Goal: Task Accomplishment & Management: Manage account settings

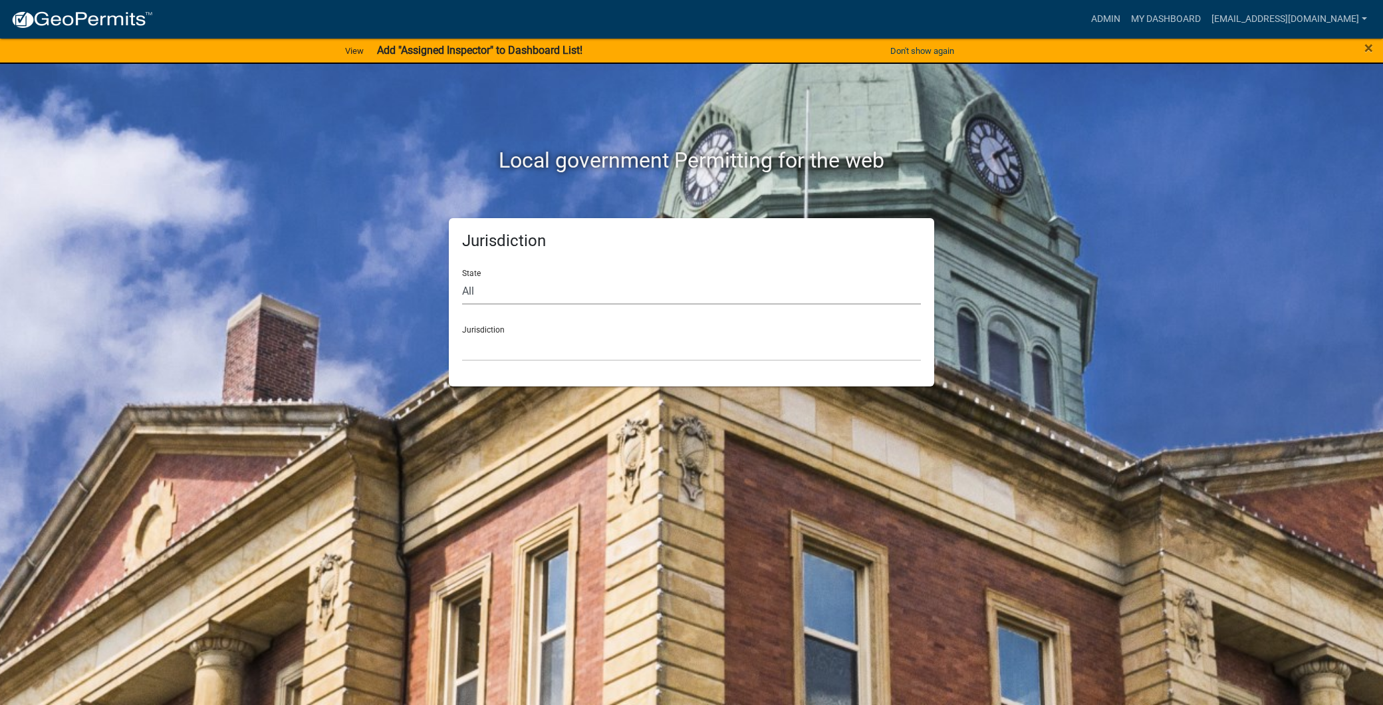
click at [545, 288] on select "All [US_STATE] [US_STATE] [US_STATE] [US_STATE] [US_STATE] [US_STATE] [US_STATE…" at bounding box center [691, 290] width 459 height 27
select select "[US_STATE]"
click at [462, 277] on select "All [US_STATE] [US_STATE] [US_STATE] [US_STATE] [US_STATE] [US_STATE] [US_STATE…" at bounding box center [691, 290] width 459 height 27
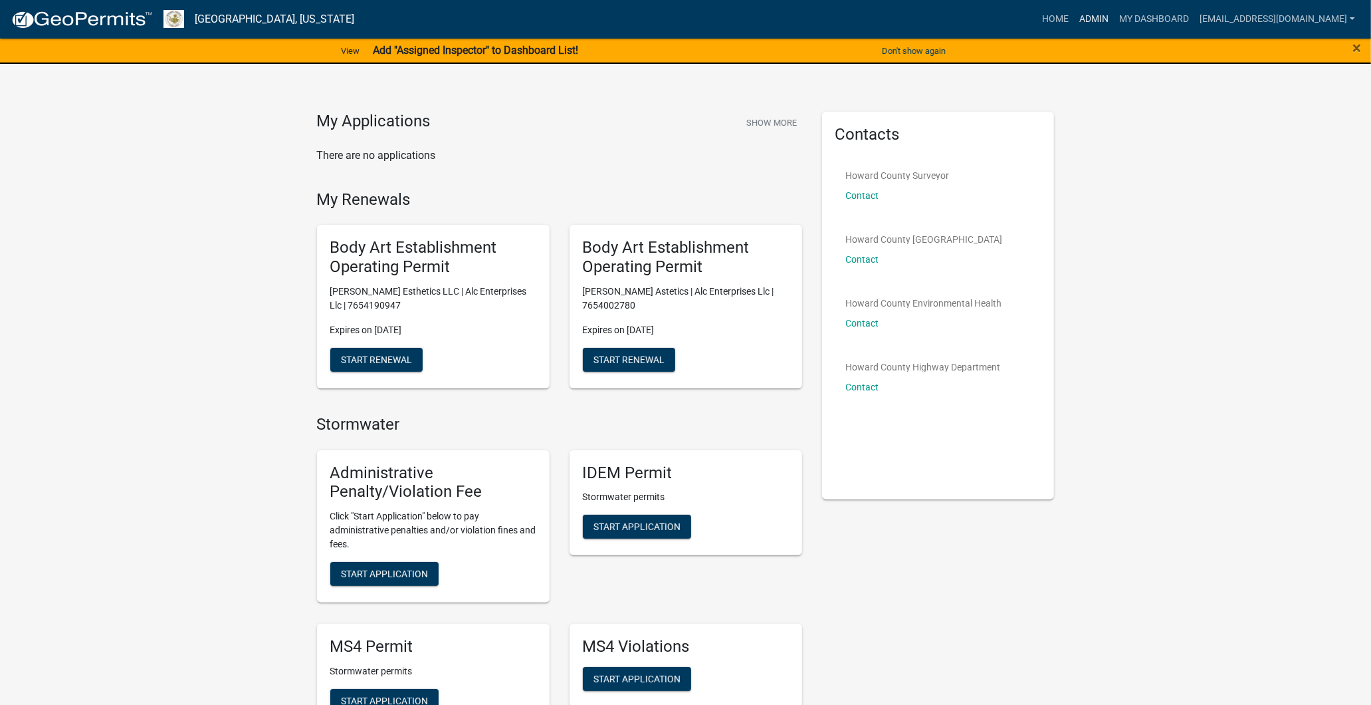
click at [1074, 11] on link "Admin" at bounding box center [1094, 19] width 40 height 25
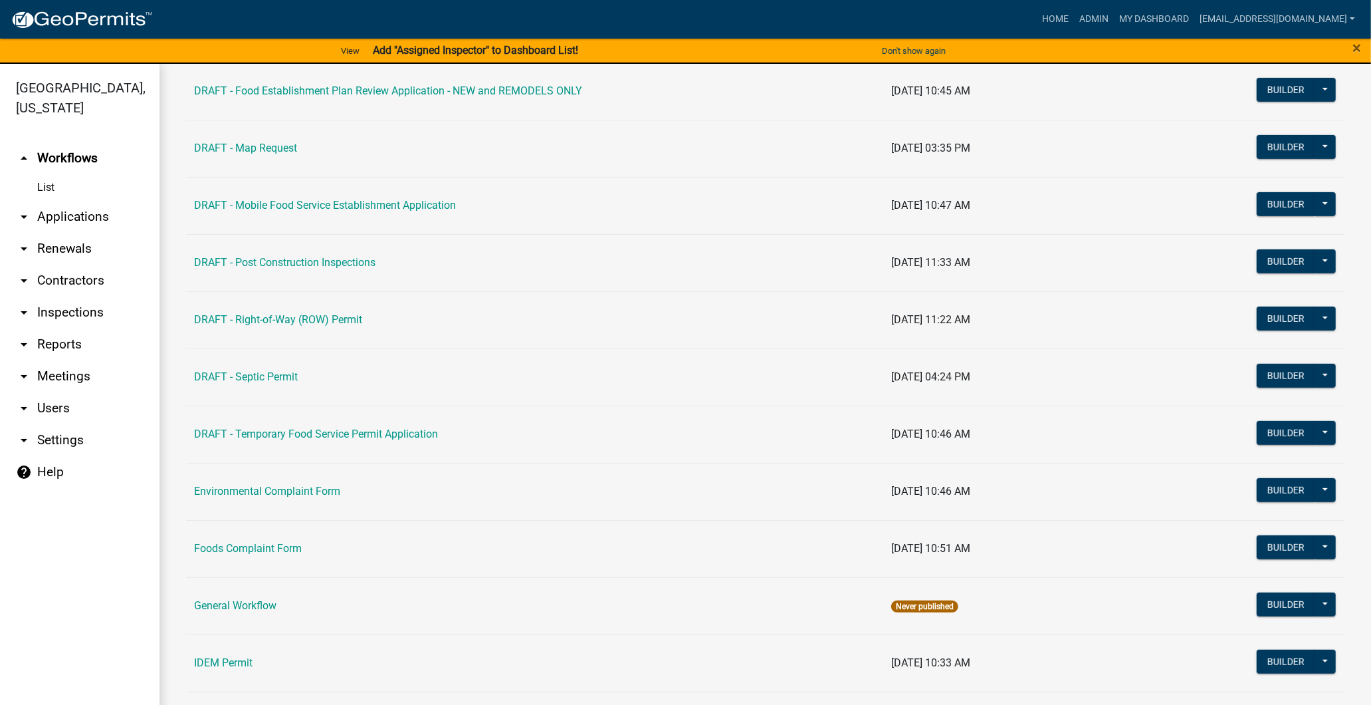
scroll to position [590, 0]
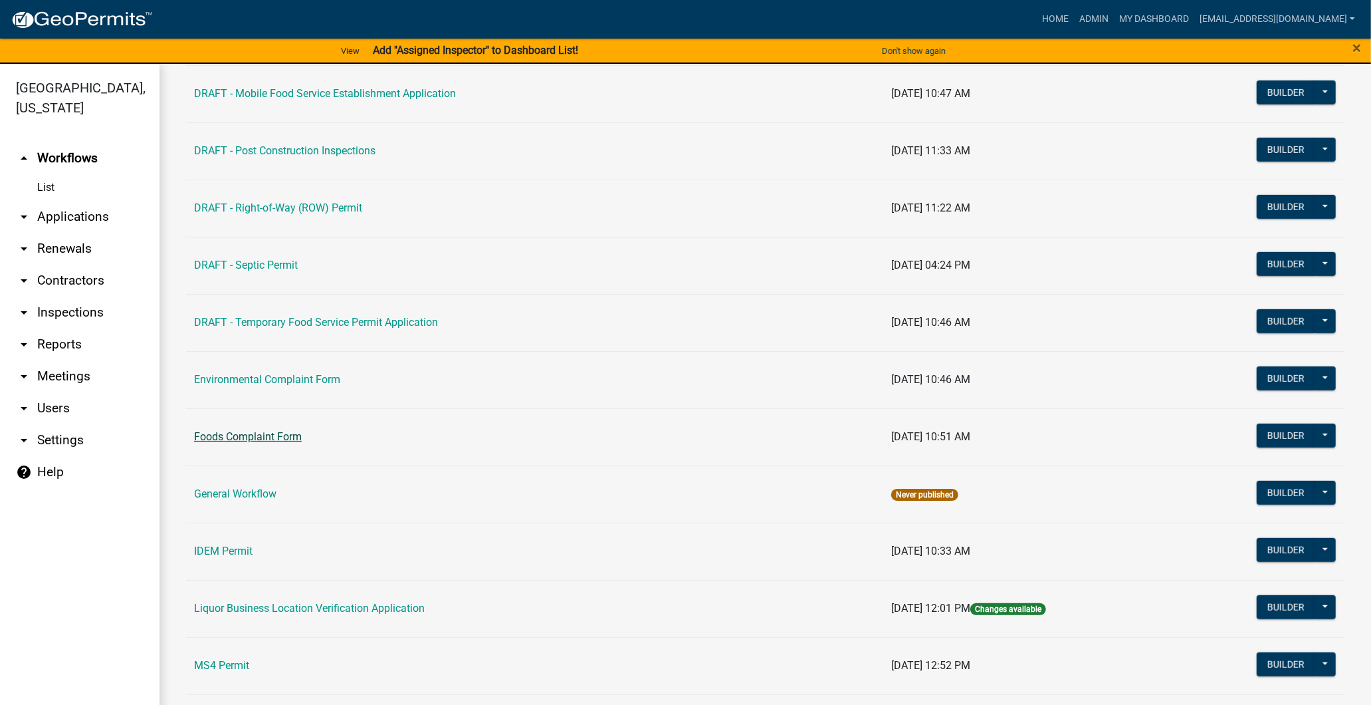
click at [261, 437] on link "Foods Complaint Form" at bounding box center [248, 436] width 108 height 13
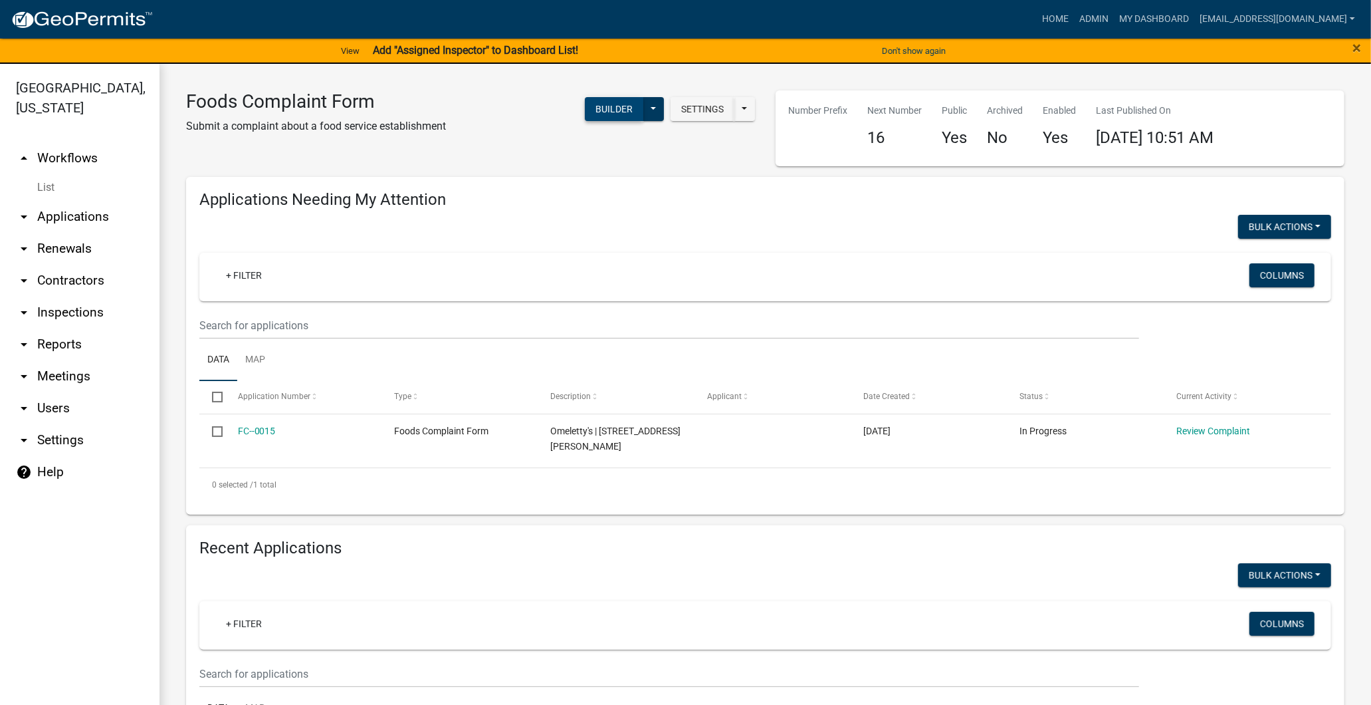
click at [605, 103] on button "Builder" at bounding box center [614, 109] width 58 height 24
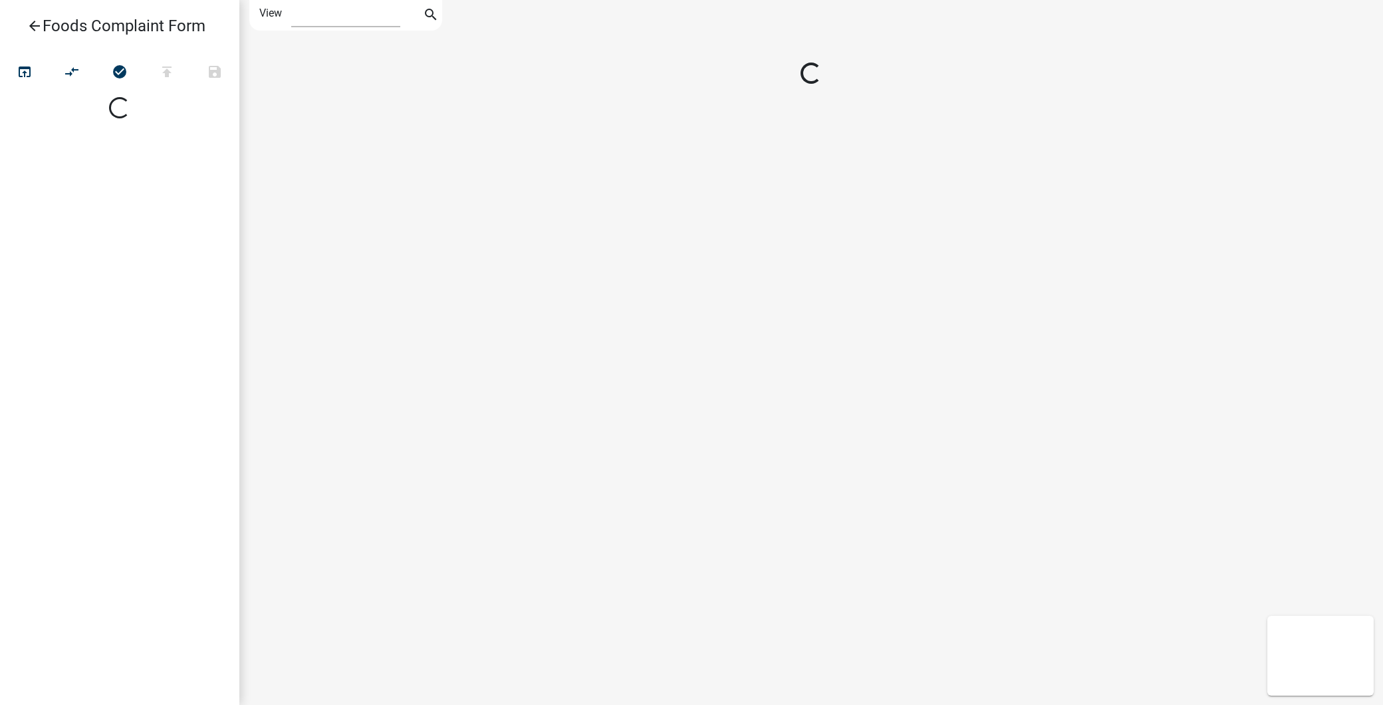
select select "1"
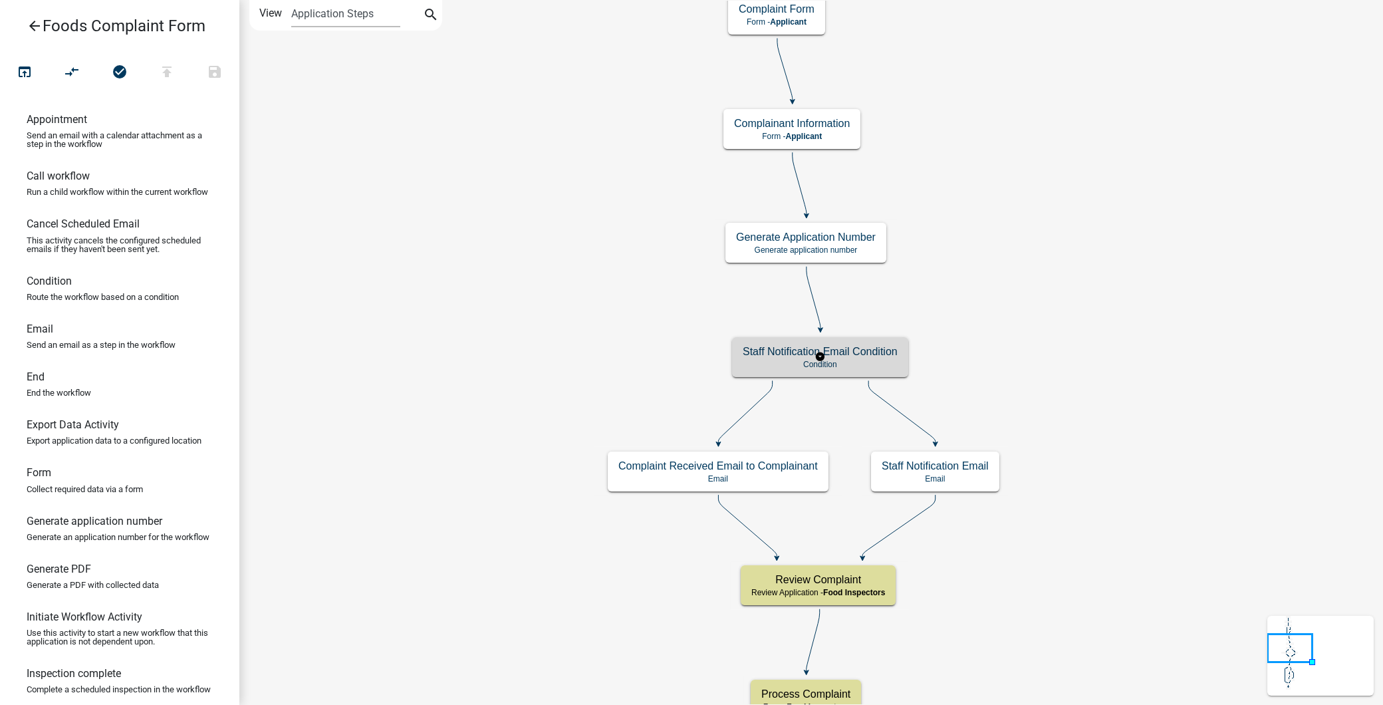
click at [763, 358] on div "Staff Notification Email Condition Condition" at bounding box center [820, 357] width 176 height 40
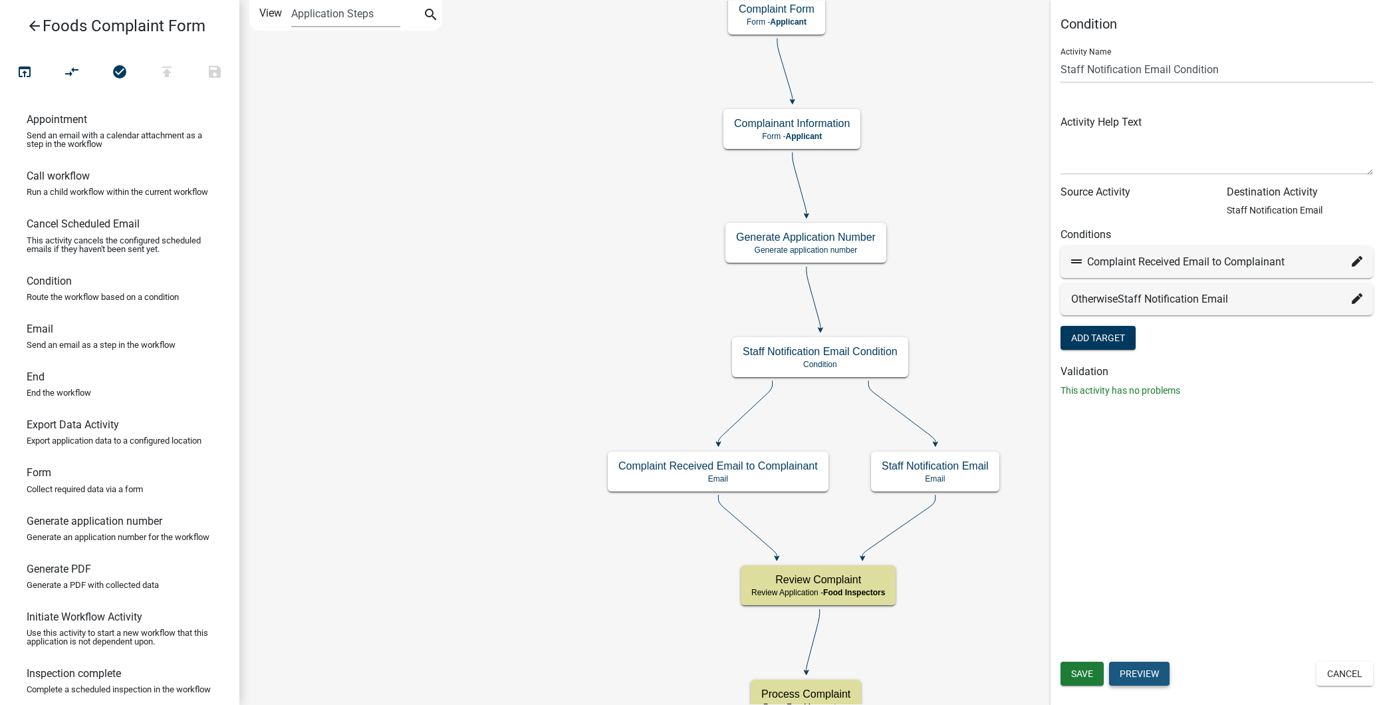
click at [1137, 668] on button "Preview" at bounding box center [1139, 673] width 60 height 24
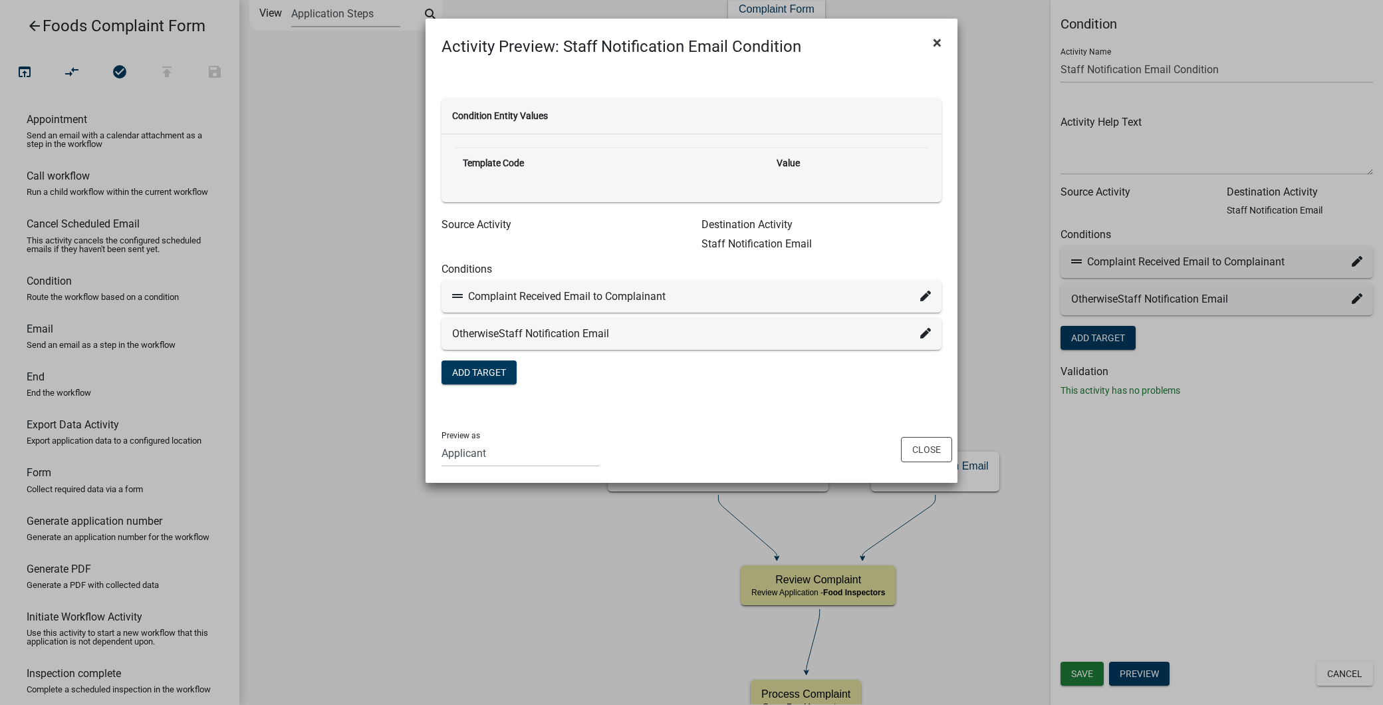
click at [933, 36] on span "×" at bounding box center [937, 42] width 9 height 19
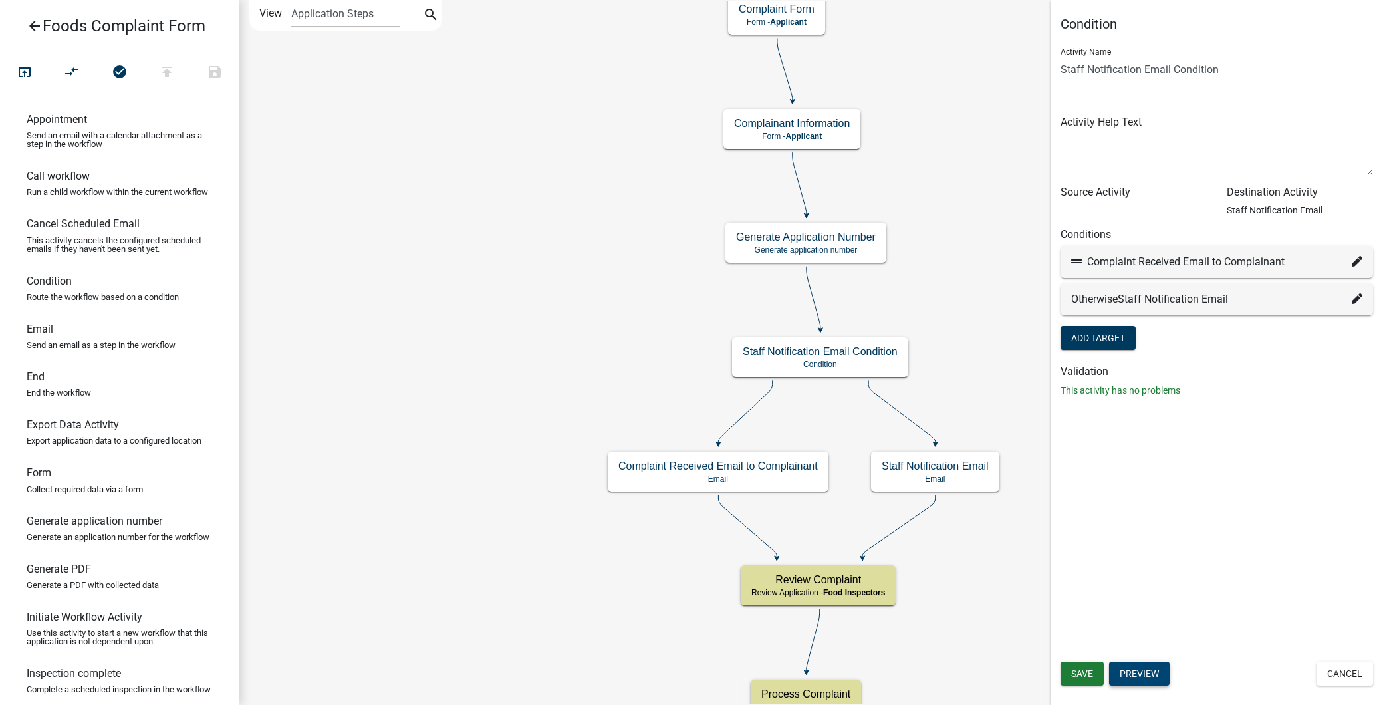
click at [1357, 255] on fa-icon at bounding box center [1356, 262] width 11 height 16
select select "7: c4eaf1ea-2857-4faa-acc2-5915b620afc3"
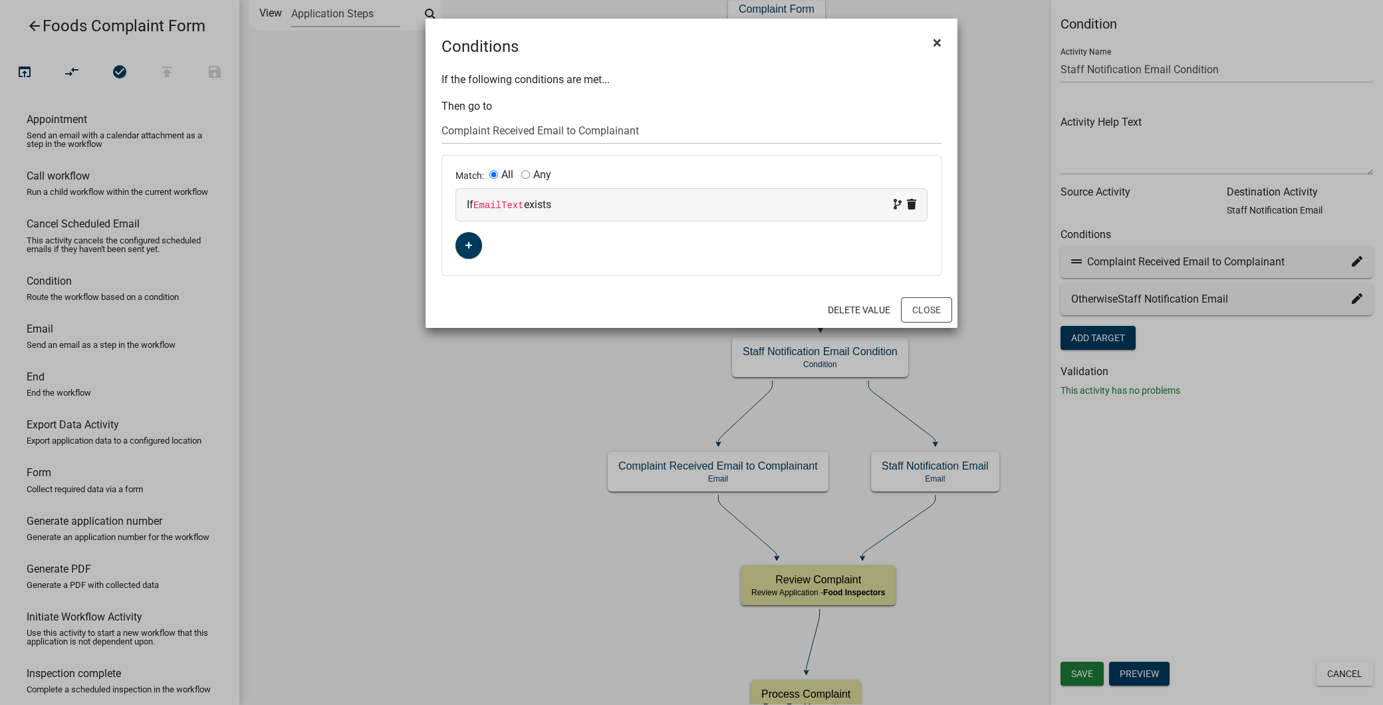
click at [947, 49] on button "×" at bounding box center [937, 42] width 30 height 37
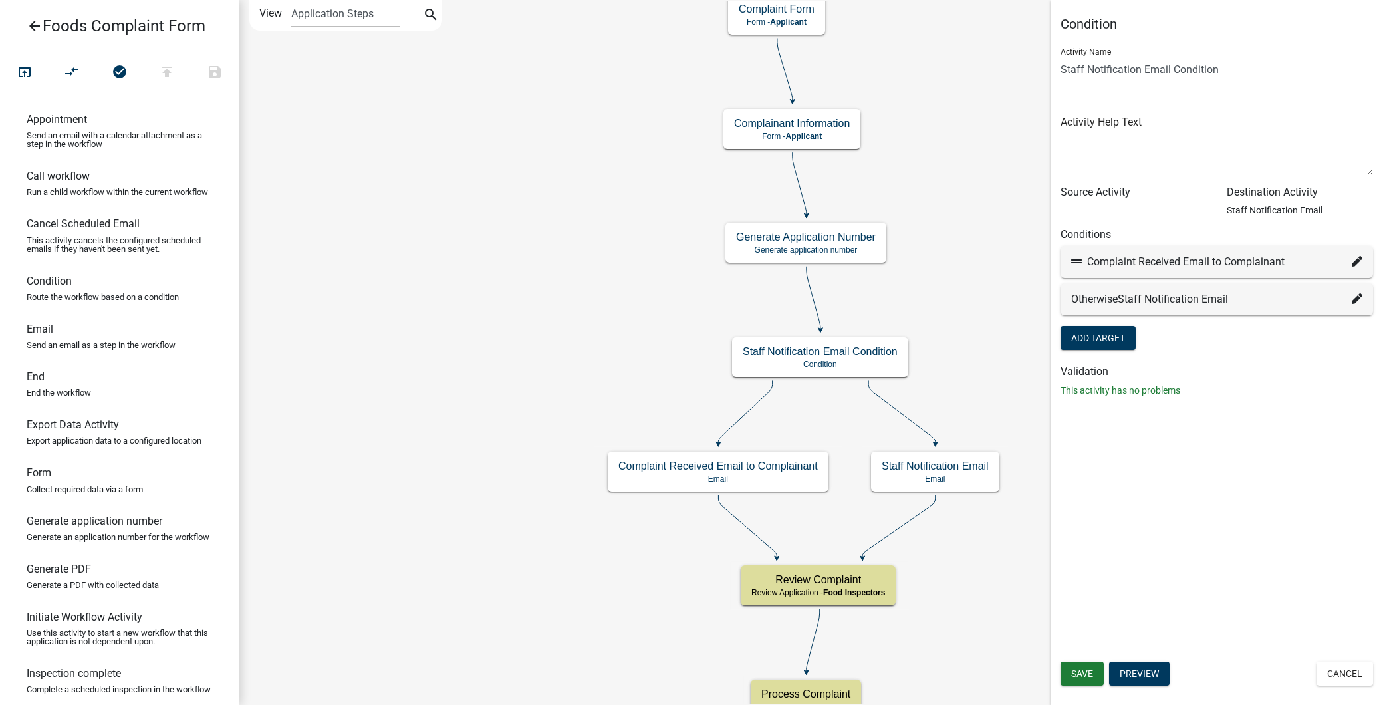
click at [1355, 300] on icon at bounding box center [1356, 298] width 11 height 11
select select "8: be9b9177-f385-468e-839e-050bb9149876"
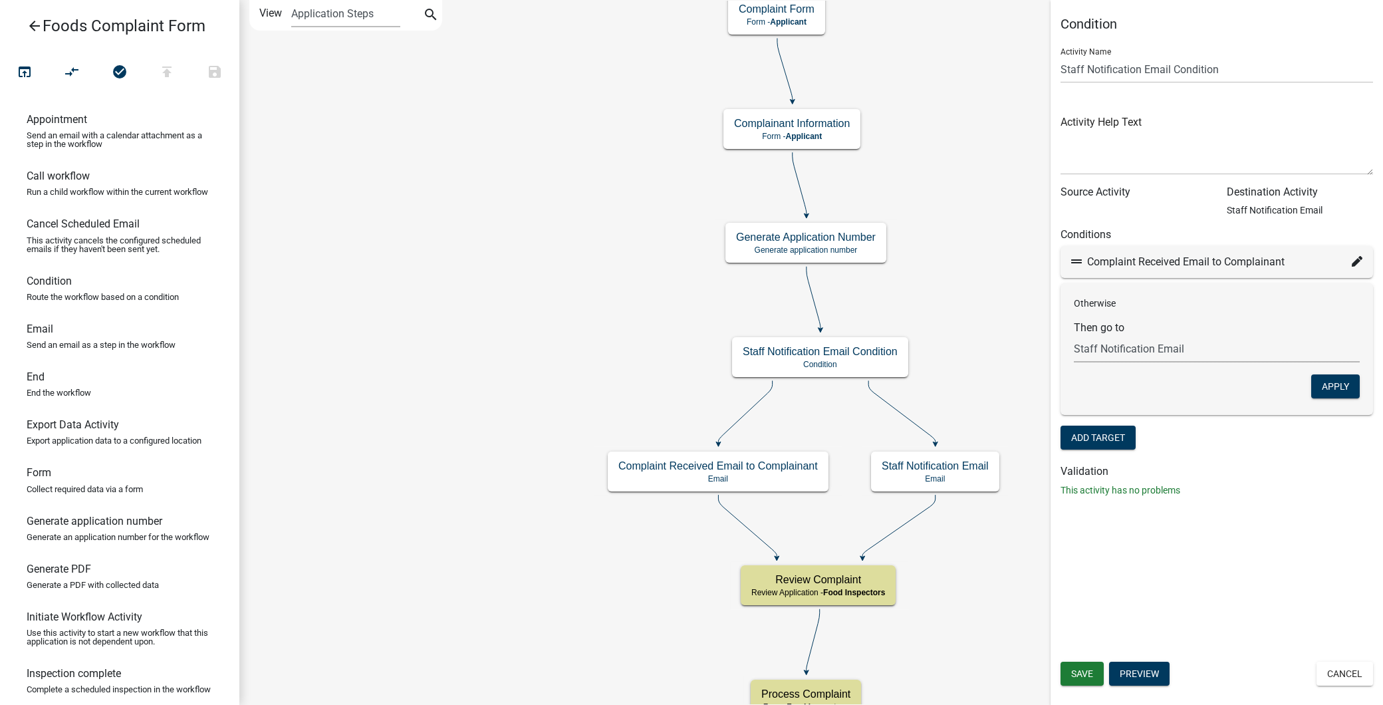
click at [1157, 339] on select "Choose... Start Complaint Form Introduction Parcel search Complaint Form Food S…" at bounding box center [1217, 348] width 286 height 27
click at [1161, 343] on select "Choose... Start Complaint Form Introduction Parcel search Complaint Form Food S…" at bounding box center [1217, 348] width 286 height 27
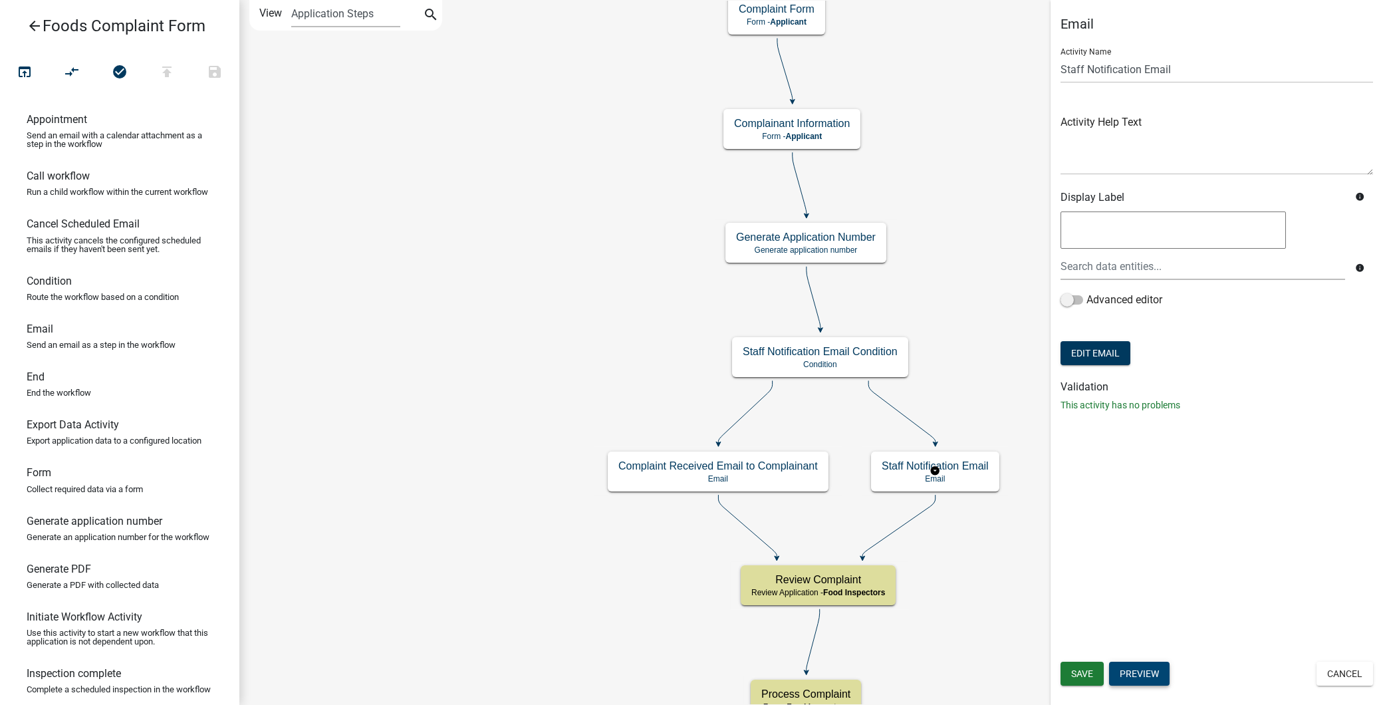
click at [1147, 677] on button "Preview" at bounding box center [1139, 673] width 60 height 24
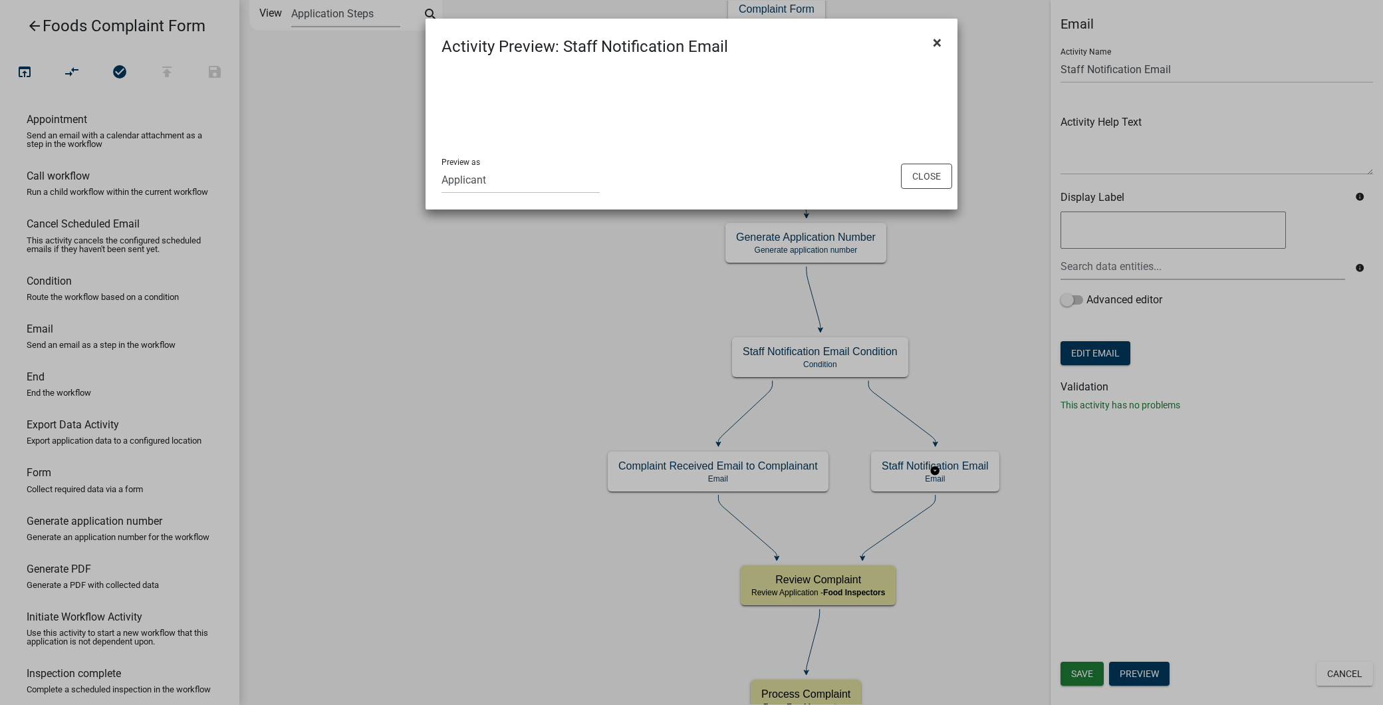
click at [939, 50] on span "×" at bounding box center [937, 42] width 9 height 19
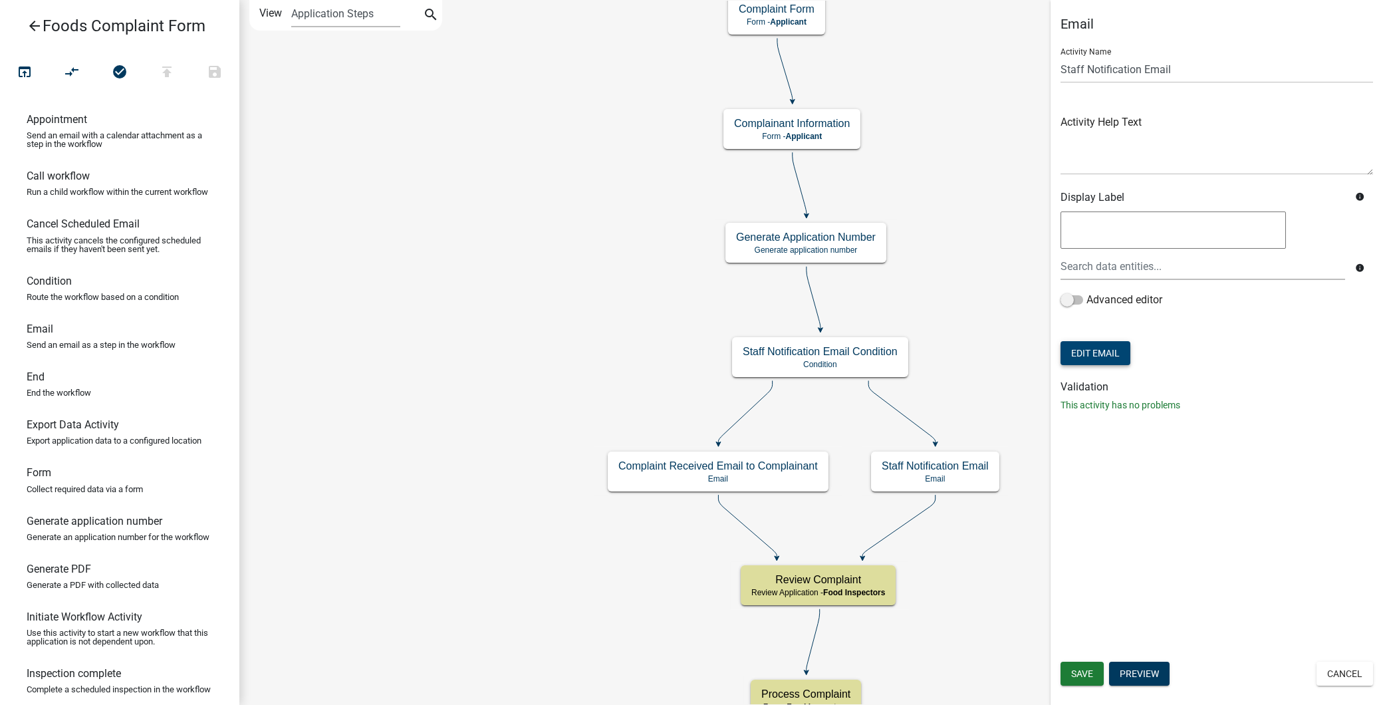
click at [1099, 358] on button "Edit Email" at bounding box center [1095, 353] width 70 height 24
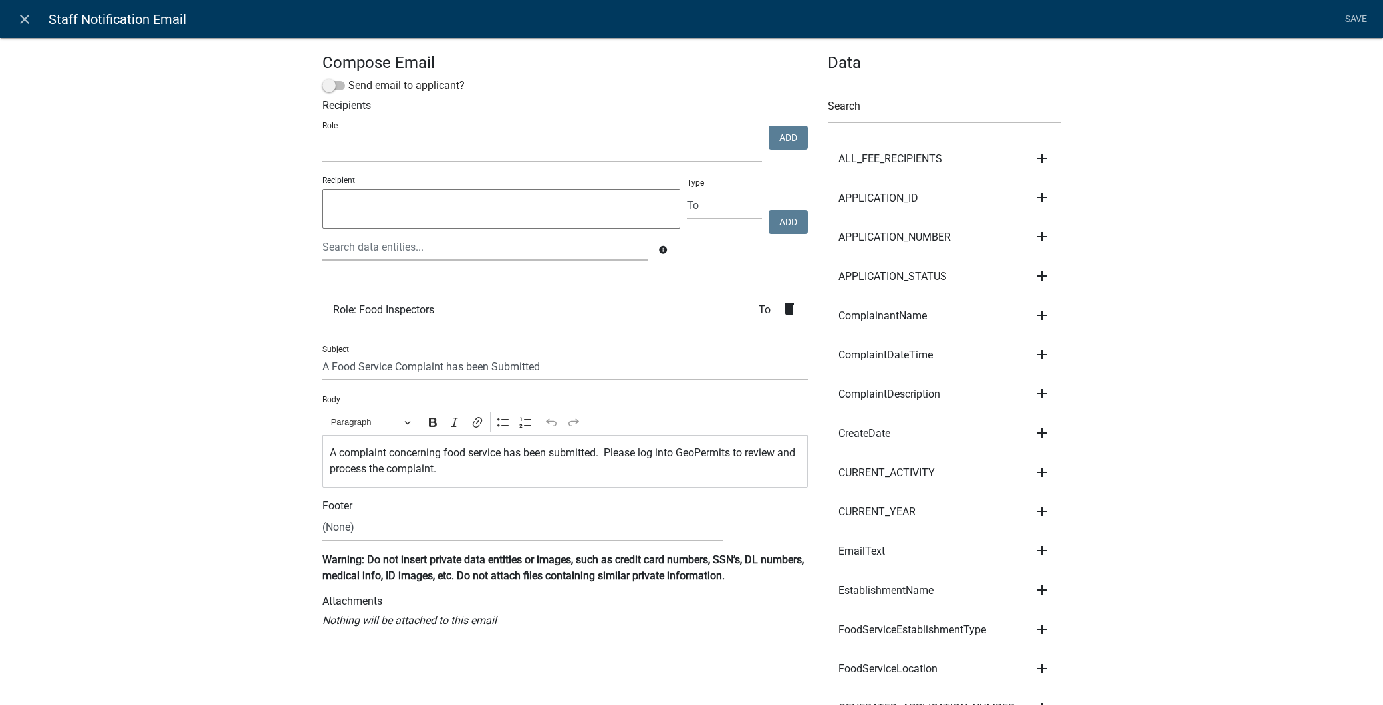
select select
click at [17, 21] on icon "close" at bounding box center [25, 19] width 16 height 16
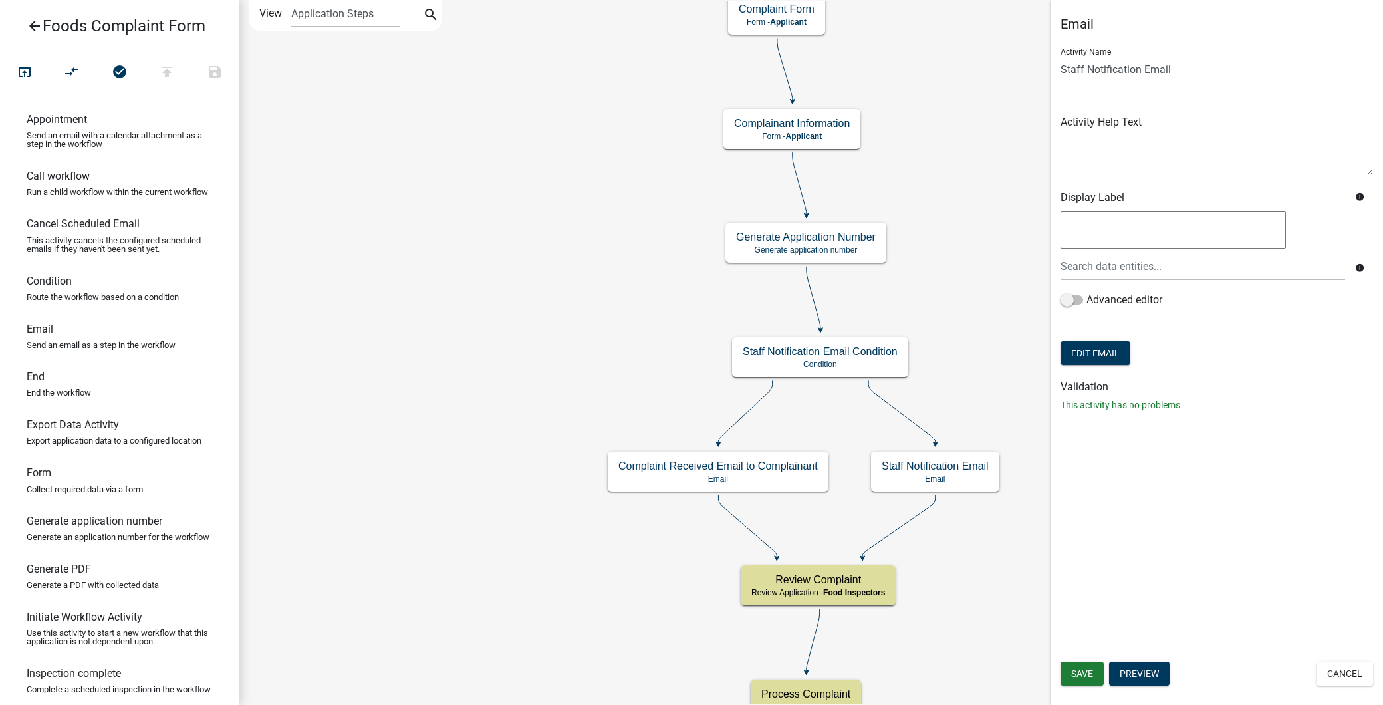
click at [24, 27] on link "arrow_back Foods Complaint Form" at bounding box center [114, 26] width 207 height 31
click at [29, 22] on icon "arrow_back" at bounding box center [35, 27] width 16 height 19
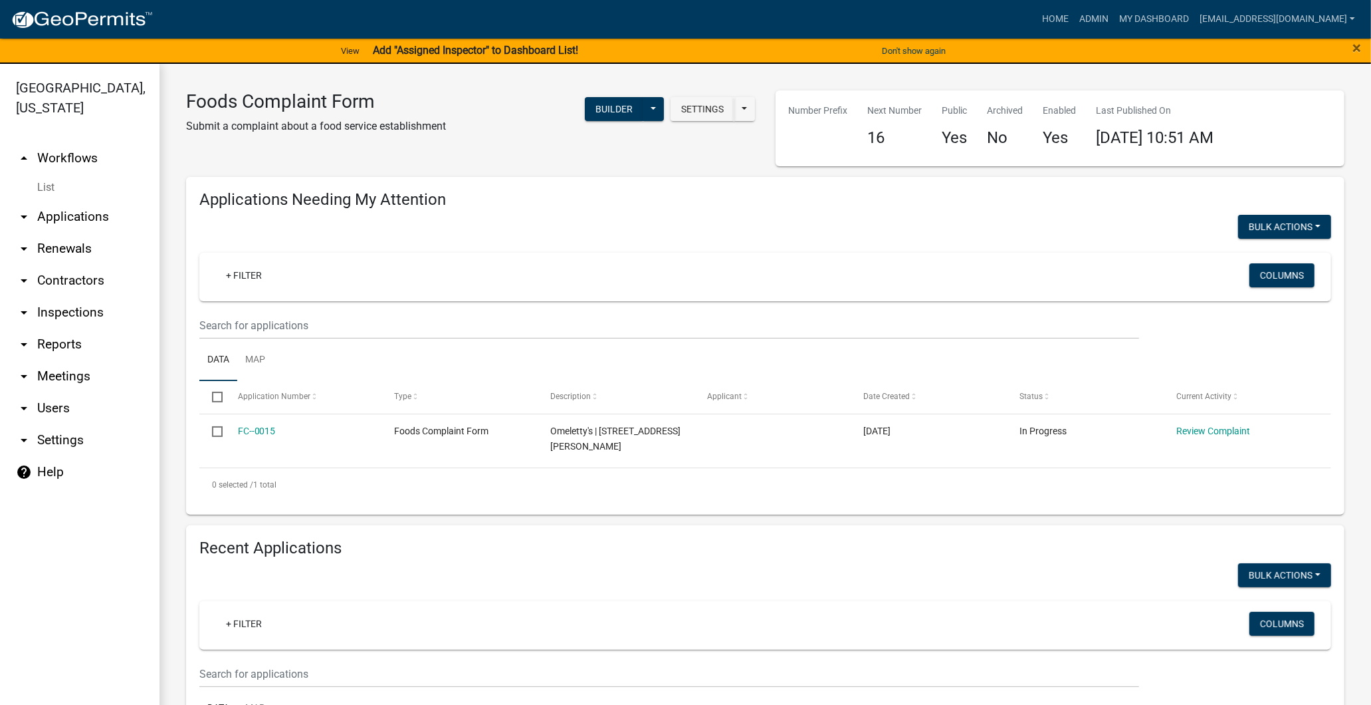
click at [62, 286] on link "arrow_drop_down Contractors" at bounding box center [80, 281] width 160 height 32
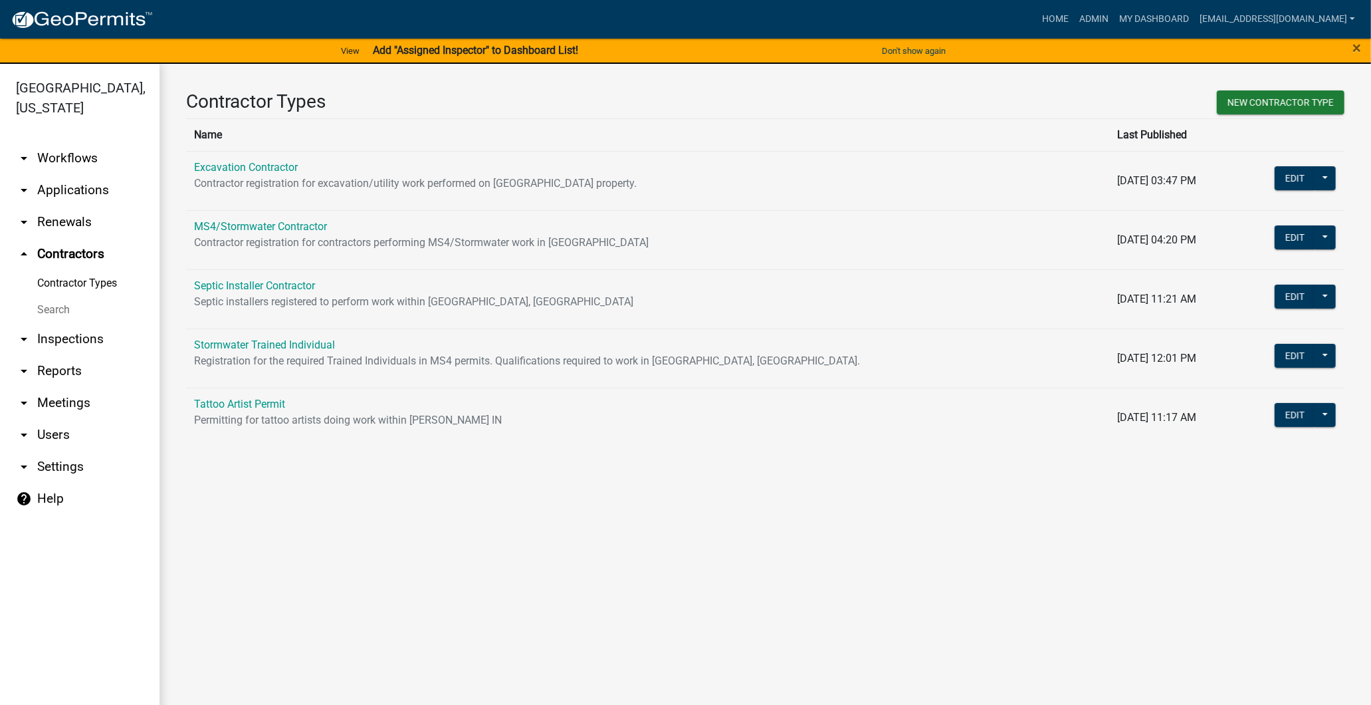
click at [49, 341] on link "arrow_drop_down Inspections" at bounding box center [80, 339] width 160 height 32
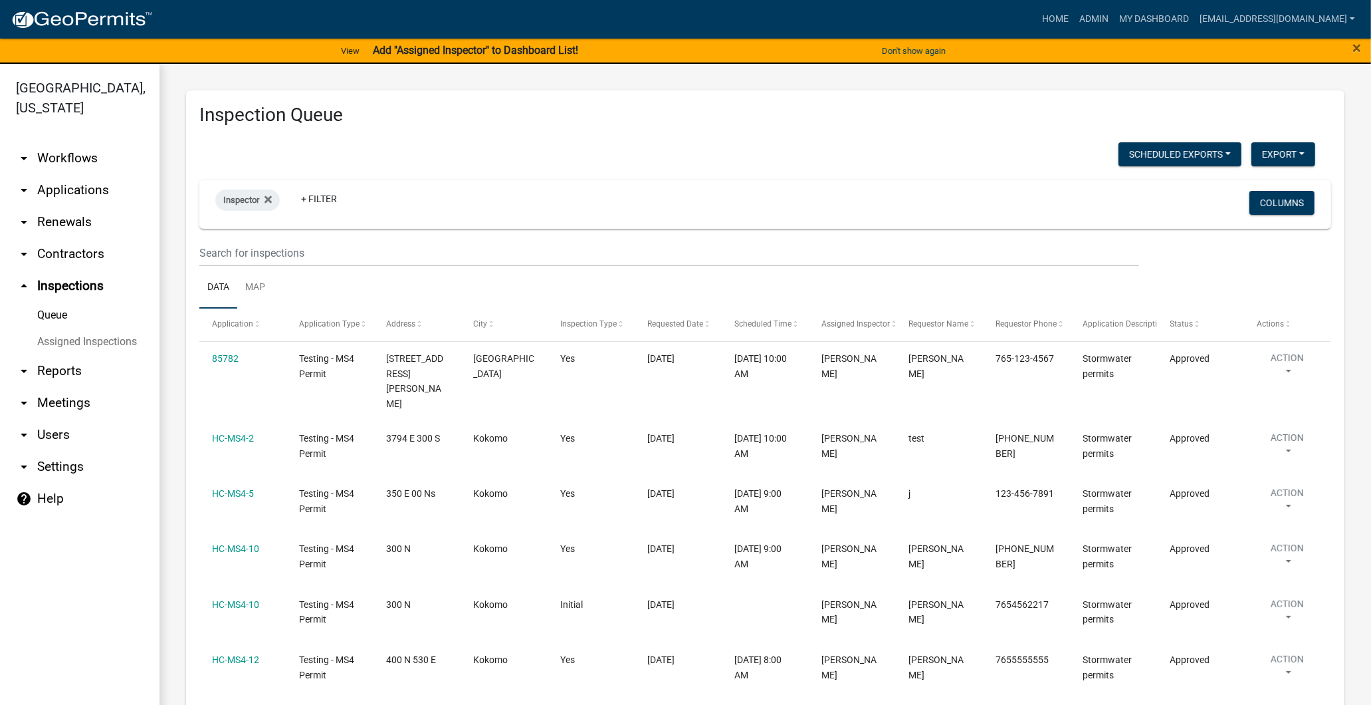
click at [25, 287] on icon "arrow_drop_up" at bounding box center [24, 286] width 16 height 16
click at [23, 191] on icon "arrow_drop_down" at bounding box center [24, 190] width 16 height 16
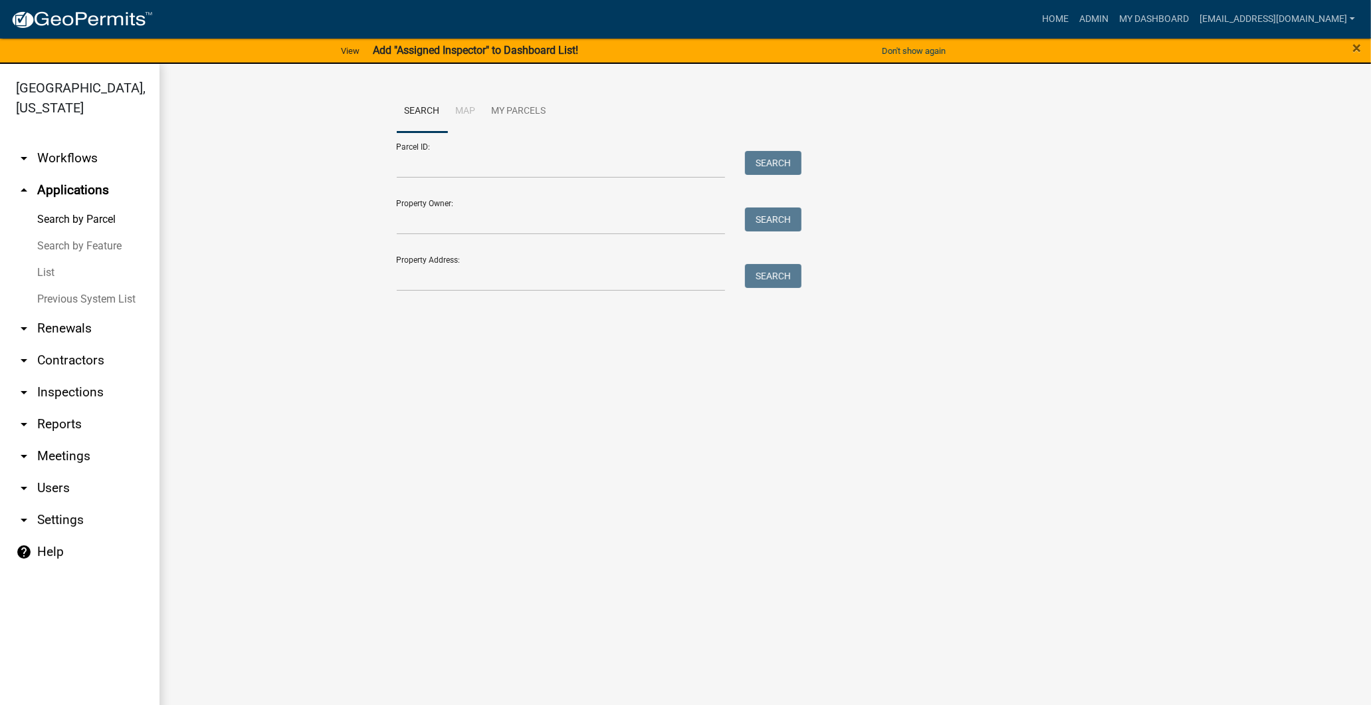
click at [21, 326] on icon "arrow_drop_down" at bounding box center [24, 328] width 16 height 16
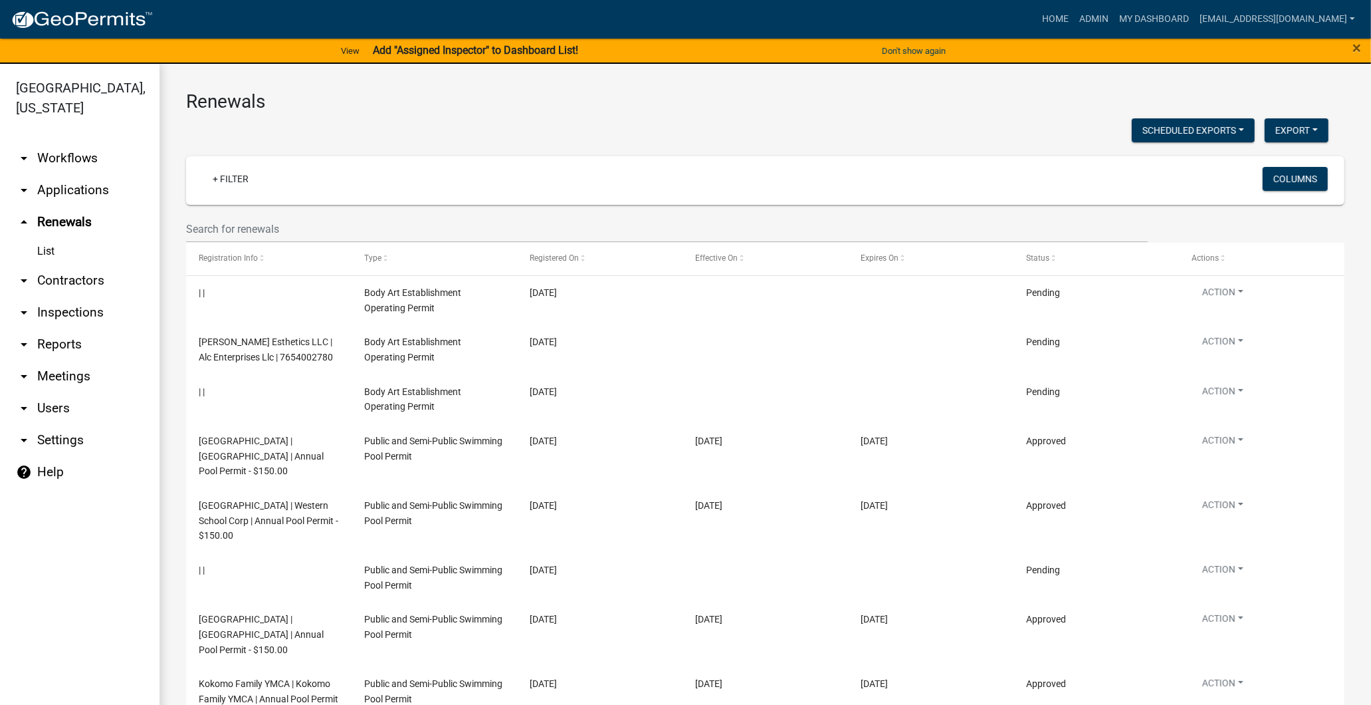
click at [25, 409] on icon "arrow_drop_down" at bounding box center [24, 408] width 16 height 16
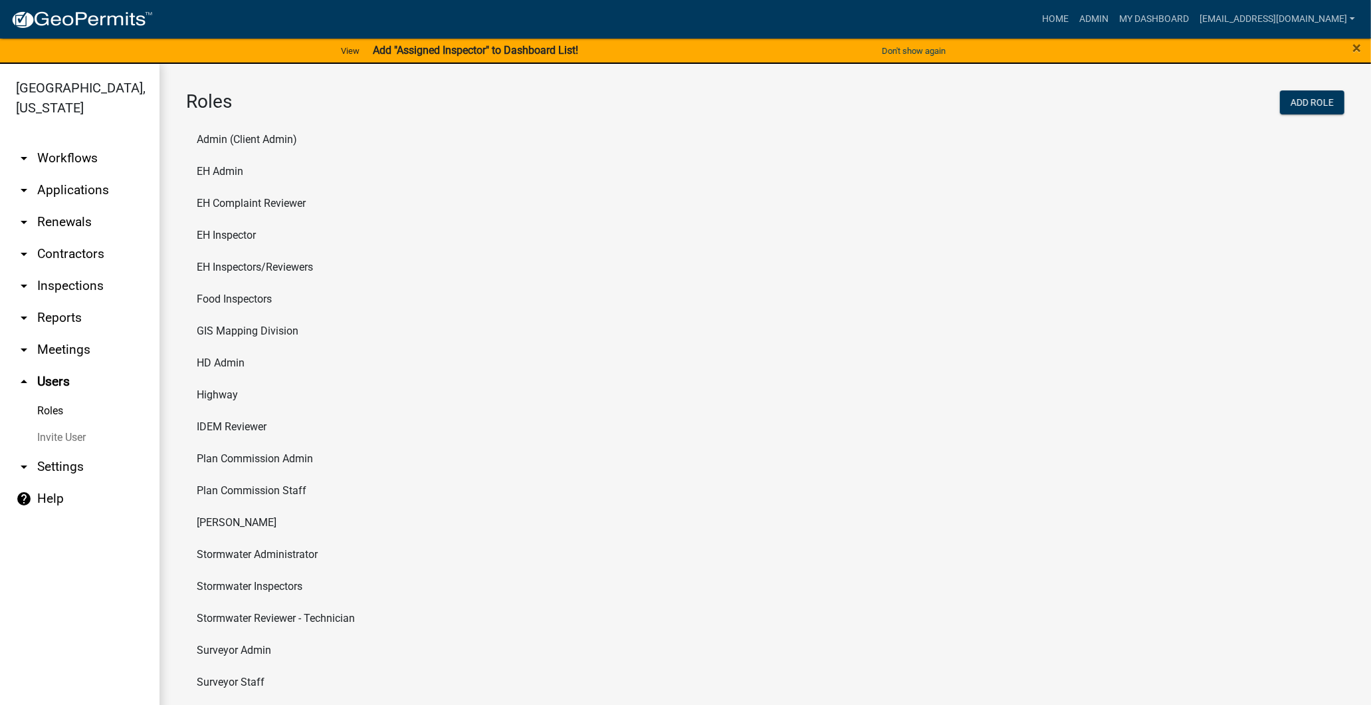
click at [261, 300] on li "Food Inspectors" at bounding box center [765, 299] width 1159 height 32
select select "8: light-yellow"
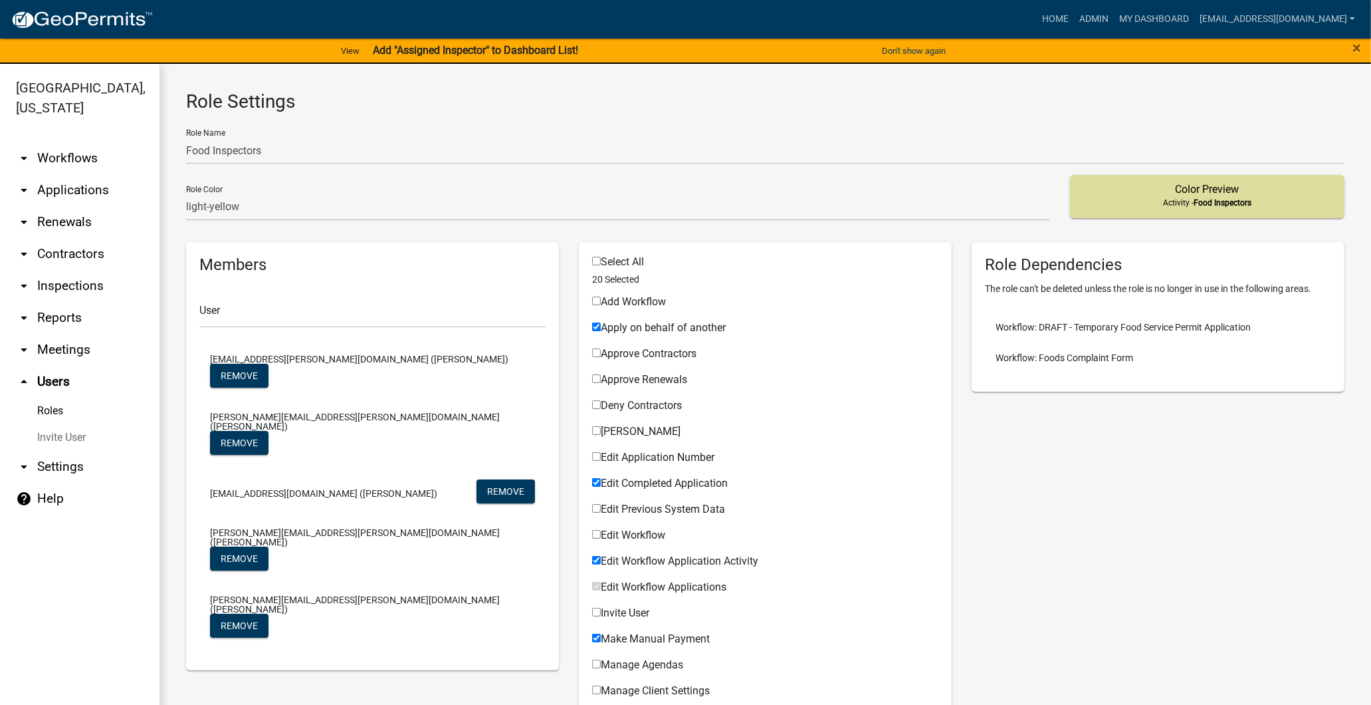
click at [283, 289] on div "User" at bounding box center [372, 305] width 346 height 46
click at [271, 299] on div "User" at bounding box center [372, 305] width 346 height 46
click at [263, 316] on input "text" at bounding box center [372, 313] width 346 height 27
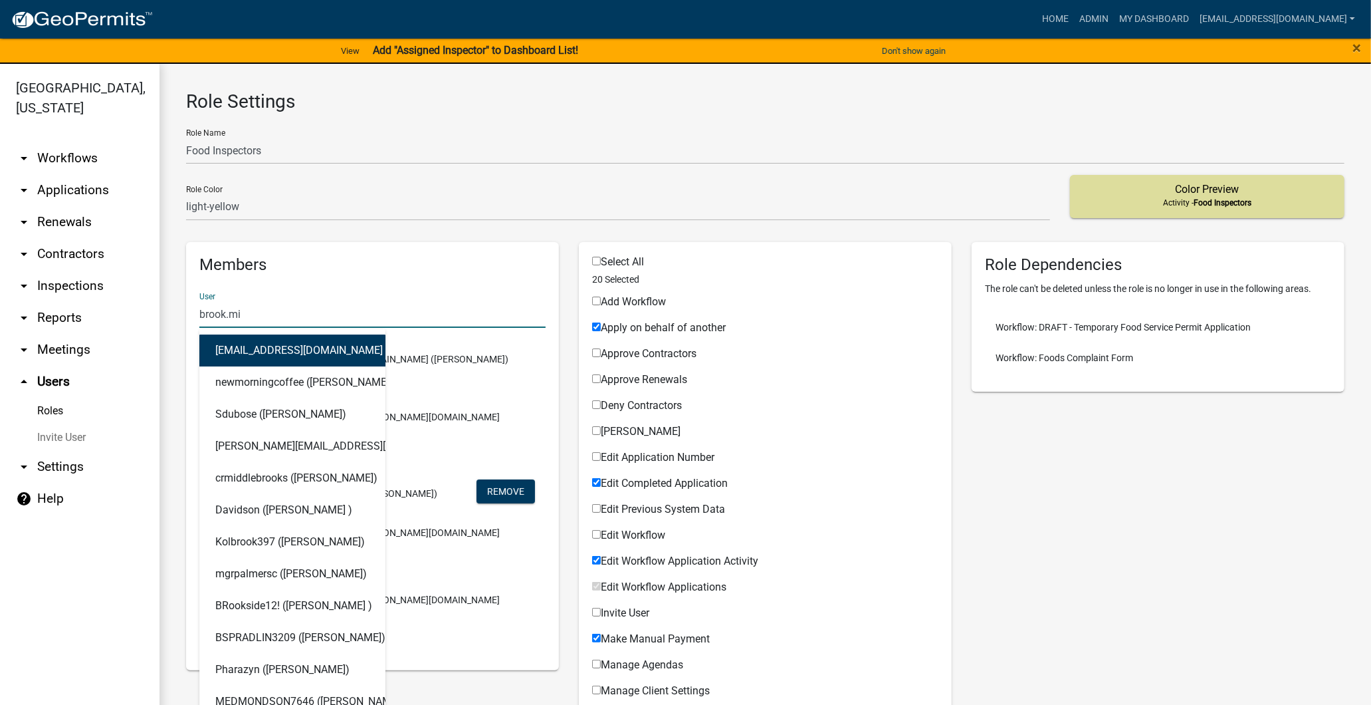
type input "[DOMAIN_NAME]"
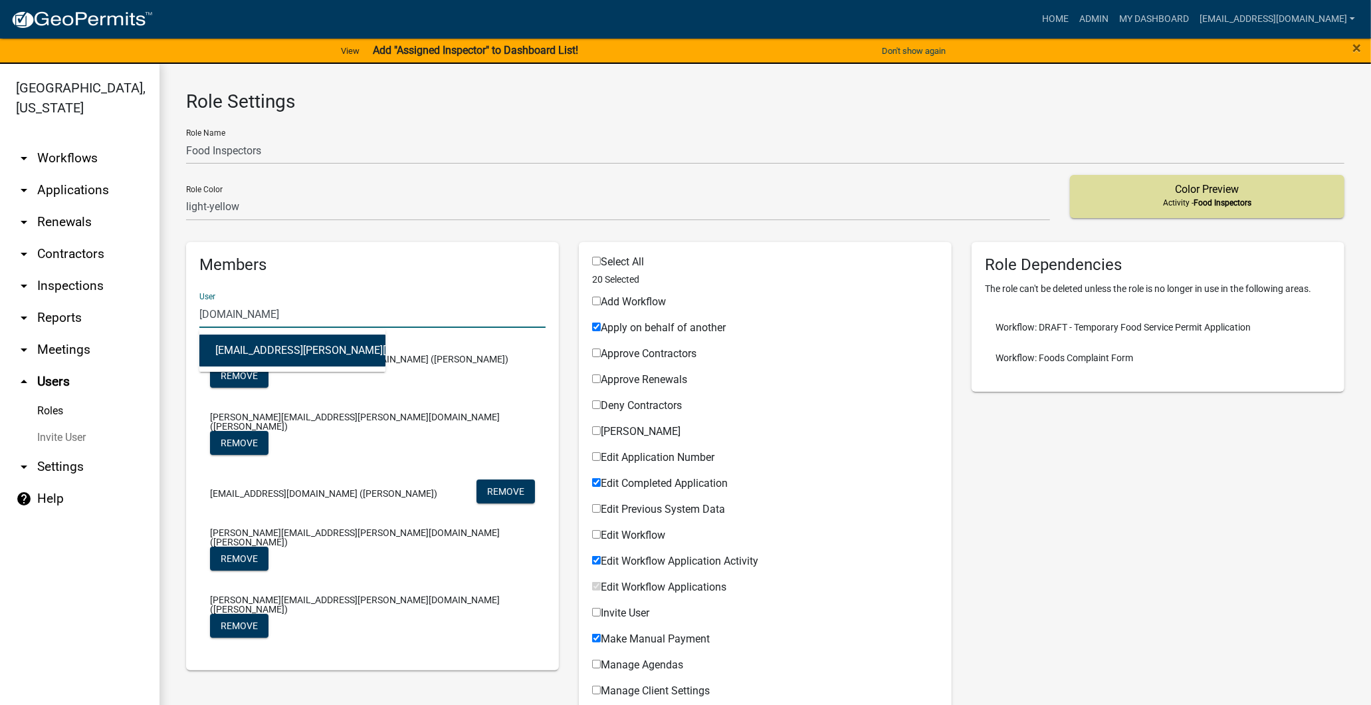
click at [284, 343] on button "[EMAIL_ADDRESS][PERSON_NAME][DOMAIN_NAME] ([PERSON_NAME])" at bounding box center [292, 351] width 186 height 32
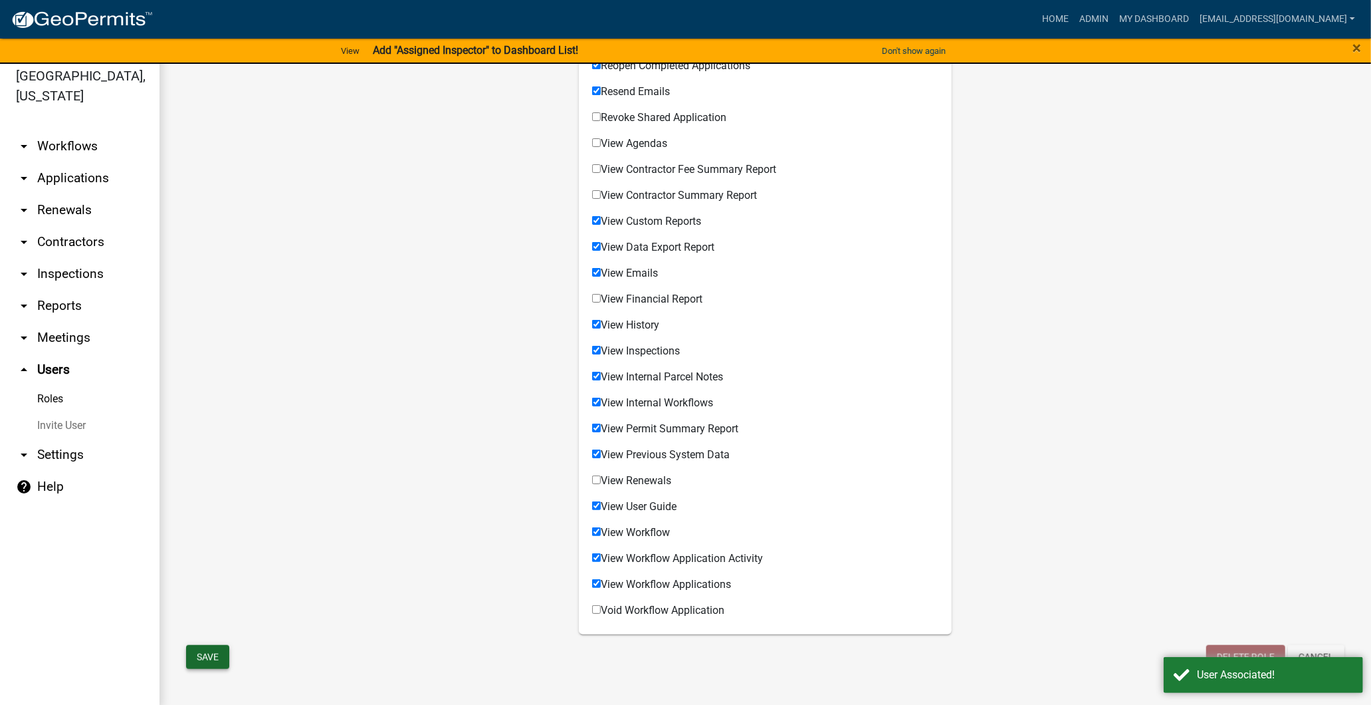
scroll to position [16, 0]
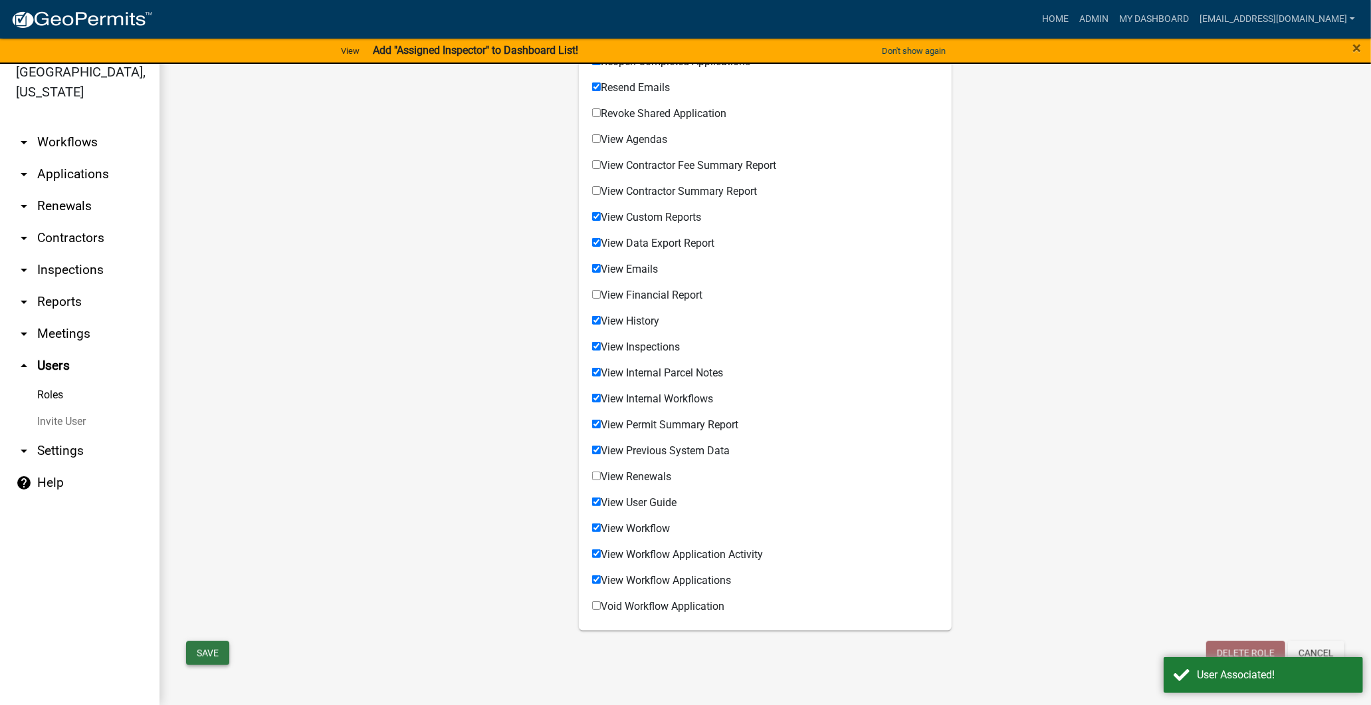
click at [220, 655] on button "Save" at bounding box center [207, 653] width 43 height 24
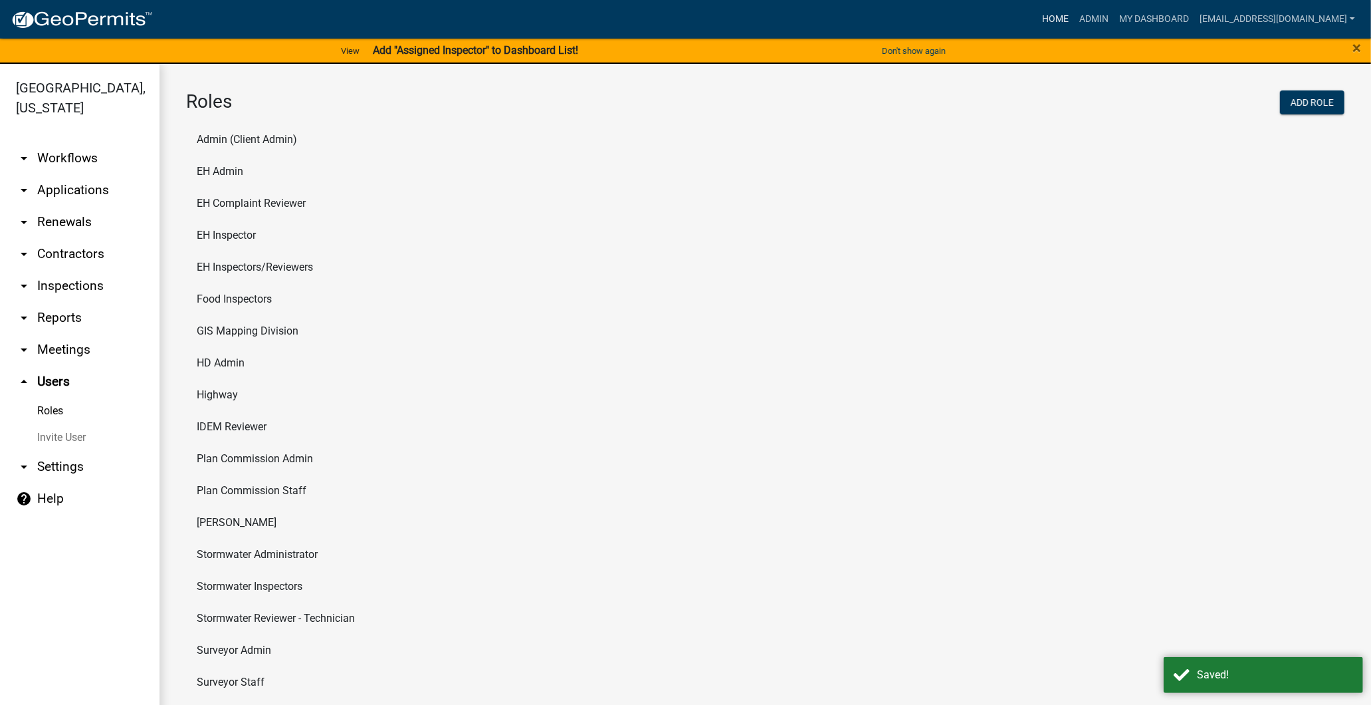
click at [1037, 15] on link "Home" at bounding box center [1055, 19] width 37 height 25
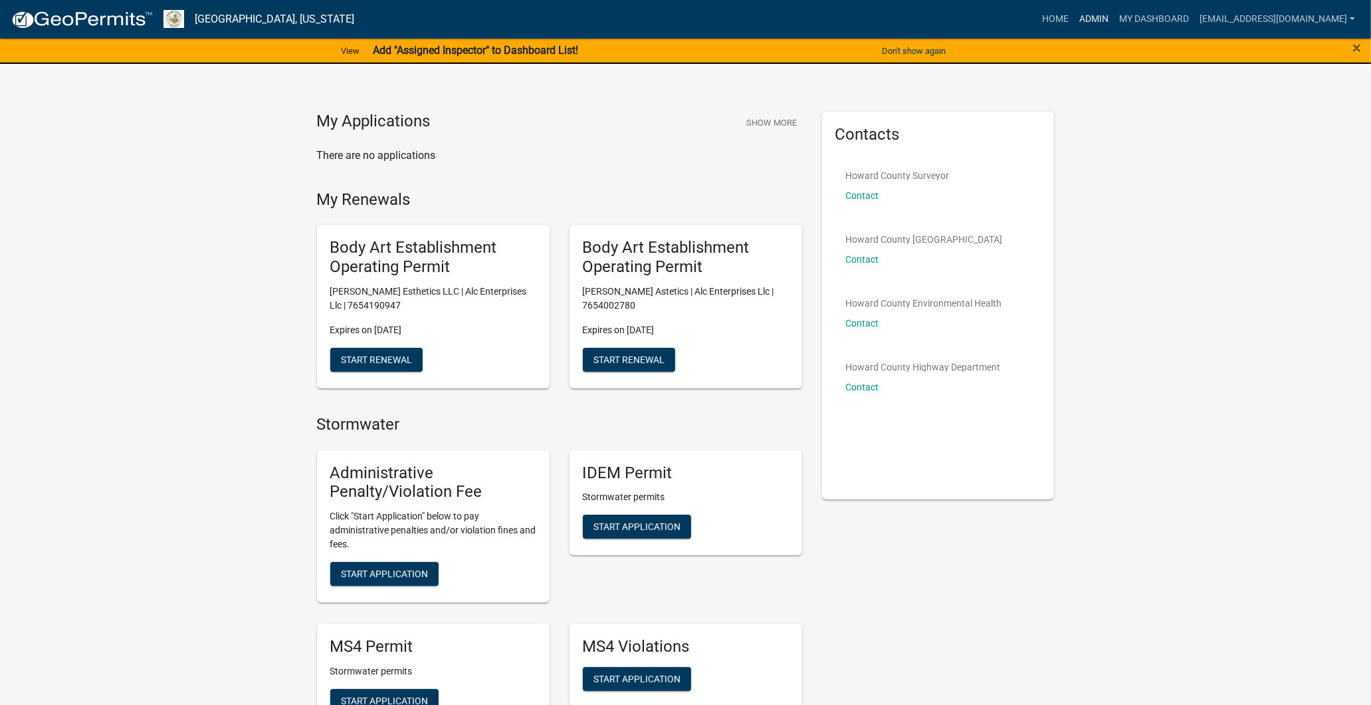
click at [1074, 25] on link "Admin" at bounding box center [1094, 19] width 40 height 25
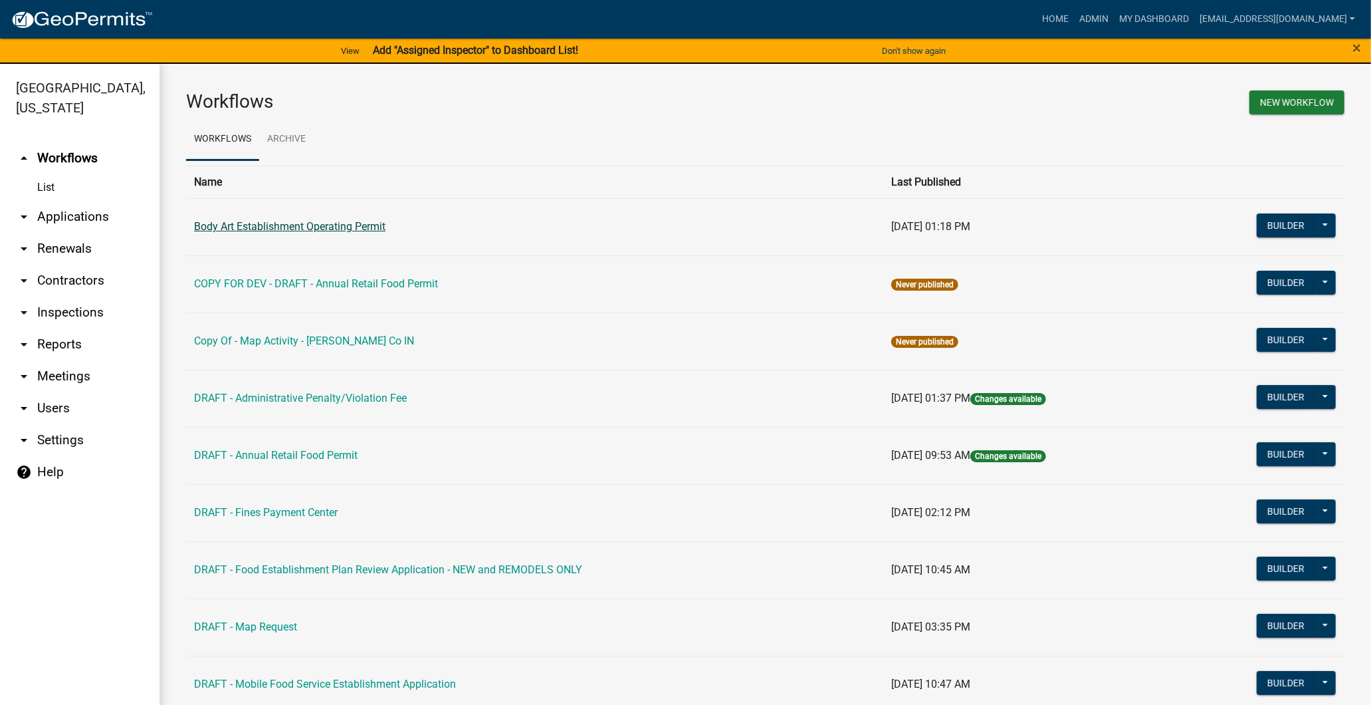
click at [281, 221] on link "Body Art Establishment Operating Permit" at bounding box center [289, 226] width 191 height 13
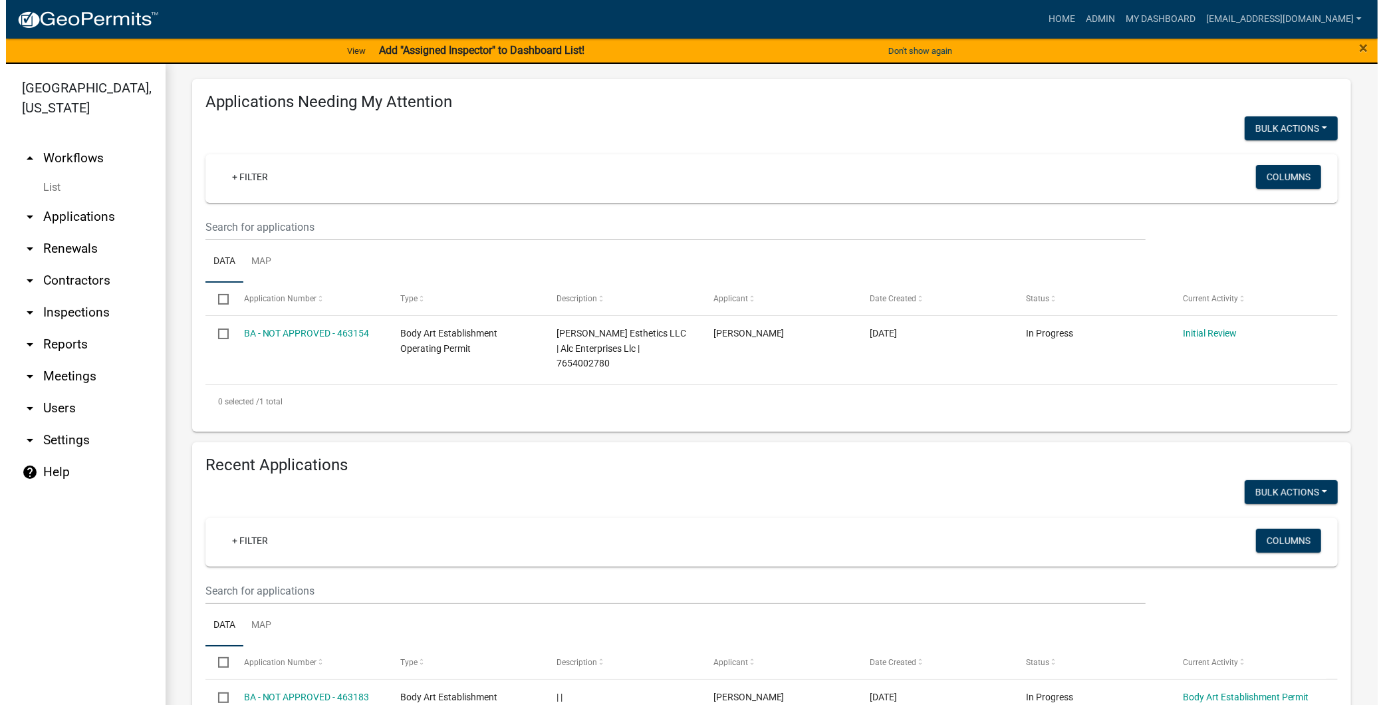
scroll to position [148, 0]
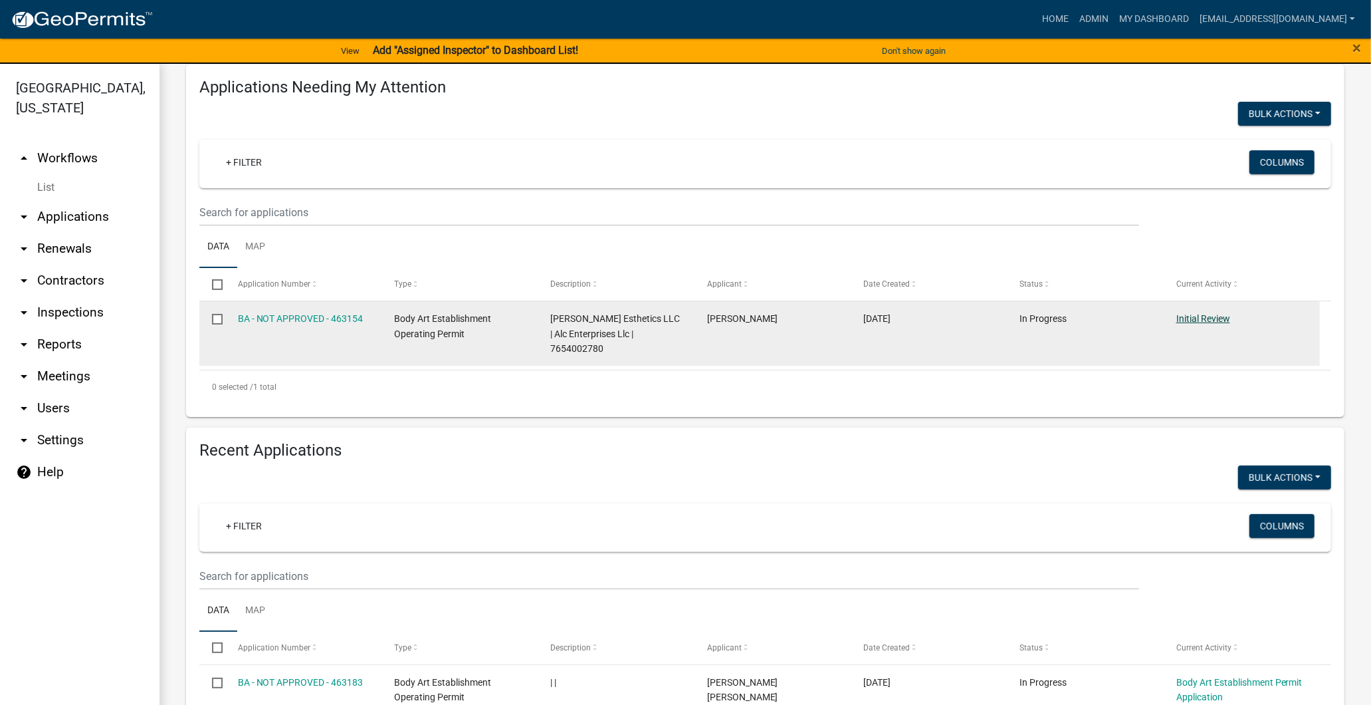
click at [1213, 324] on link "Initial Review" at bounding box center [1204, 318] width 54 height 11
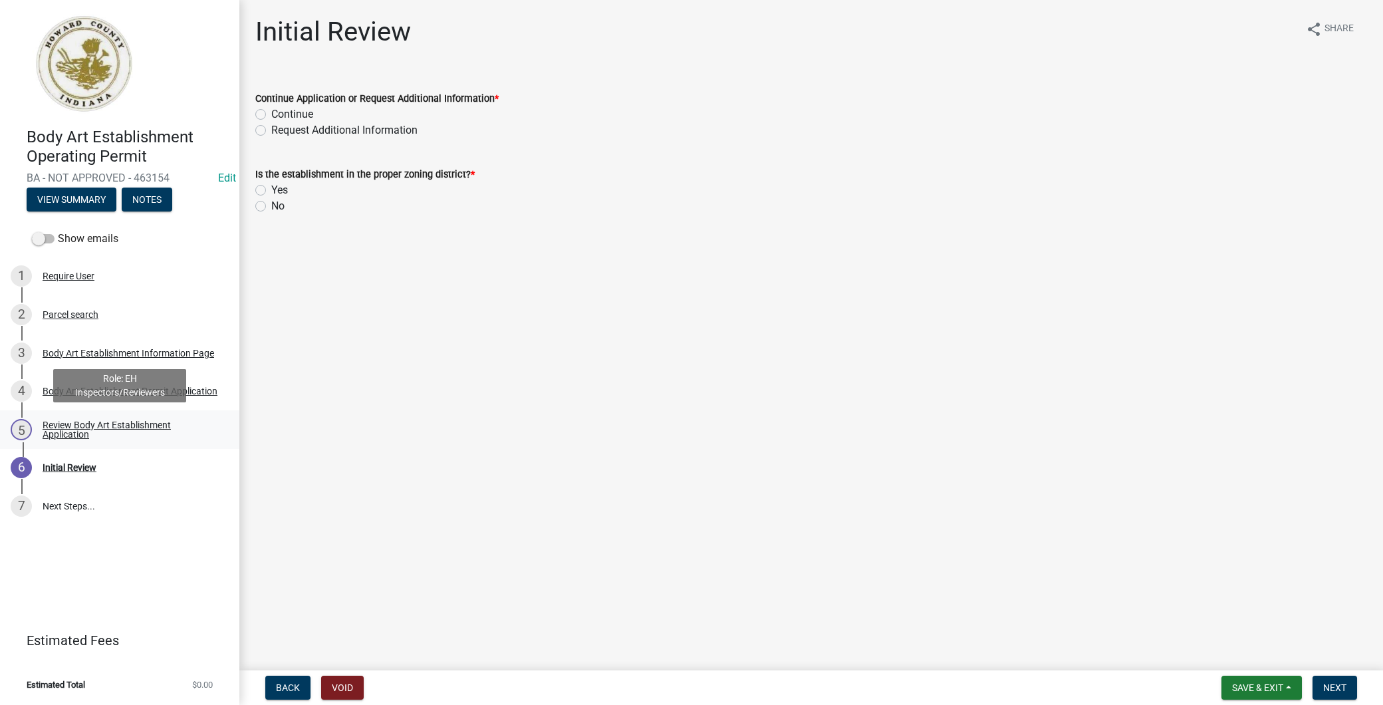
click at [150, 433] on div "Review Body Art Establishment Application" at bounding box center [130, 429] width 175 height 19
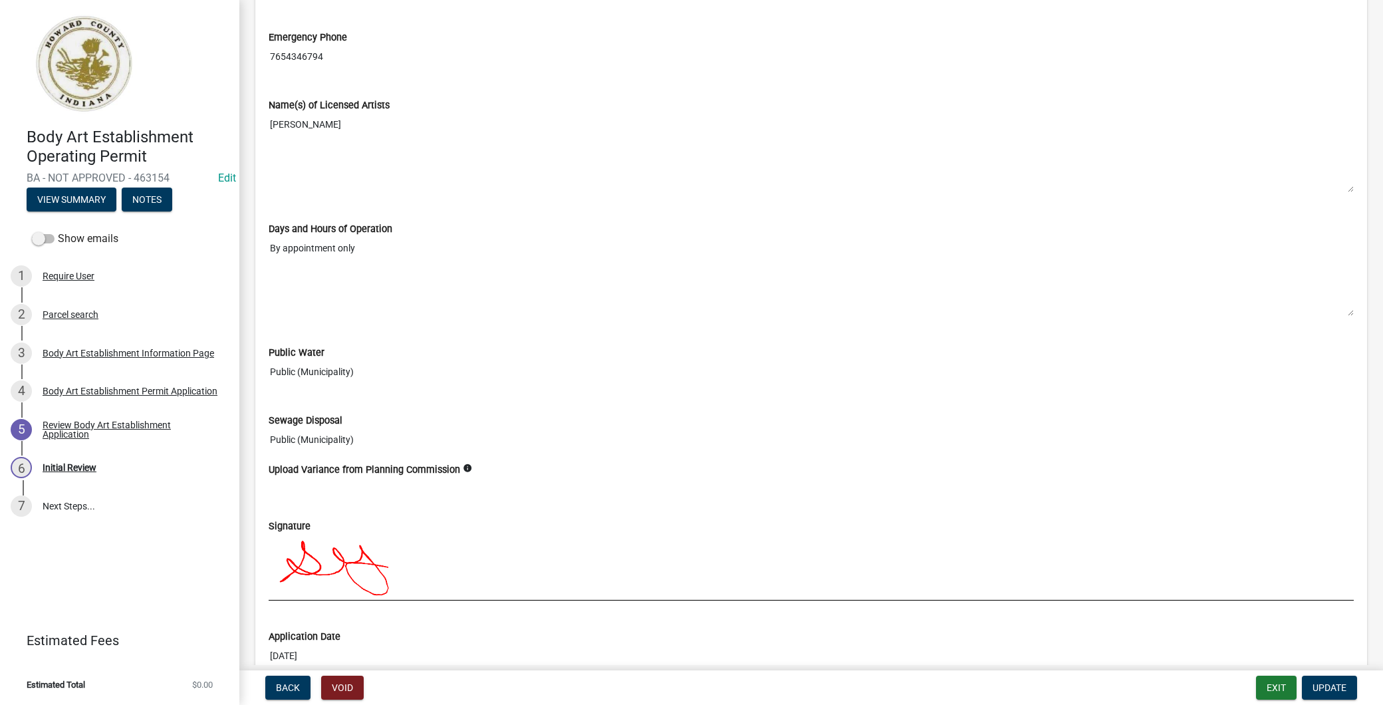
scroll to position [1346, 0]
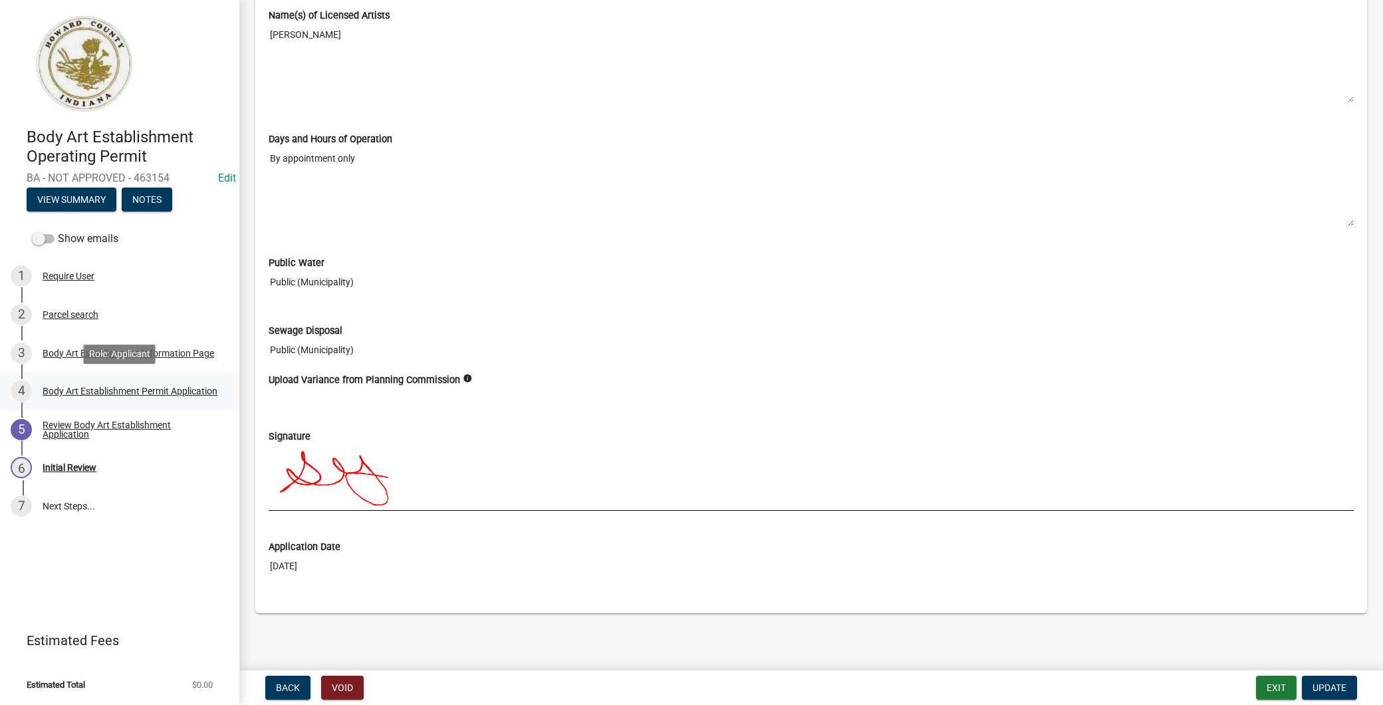
click at [149, 392] on div "Body Art Establishment Permit Application" at bounding box center [130, 390] width 175 height 9
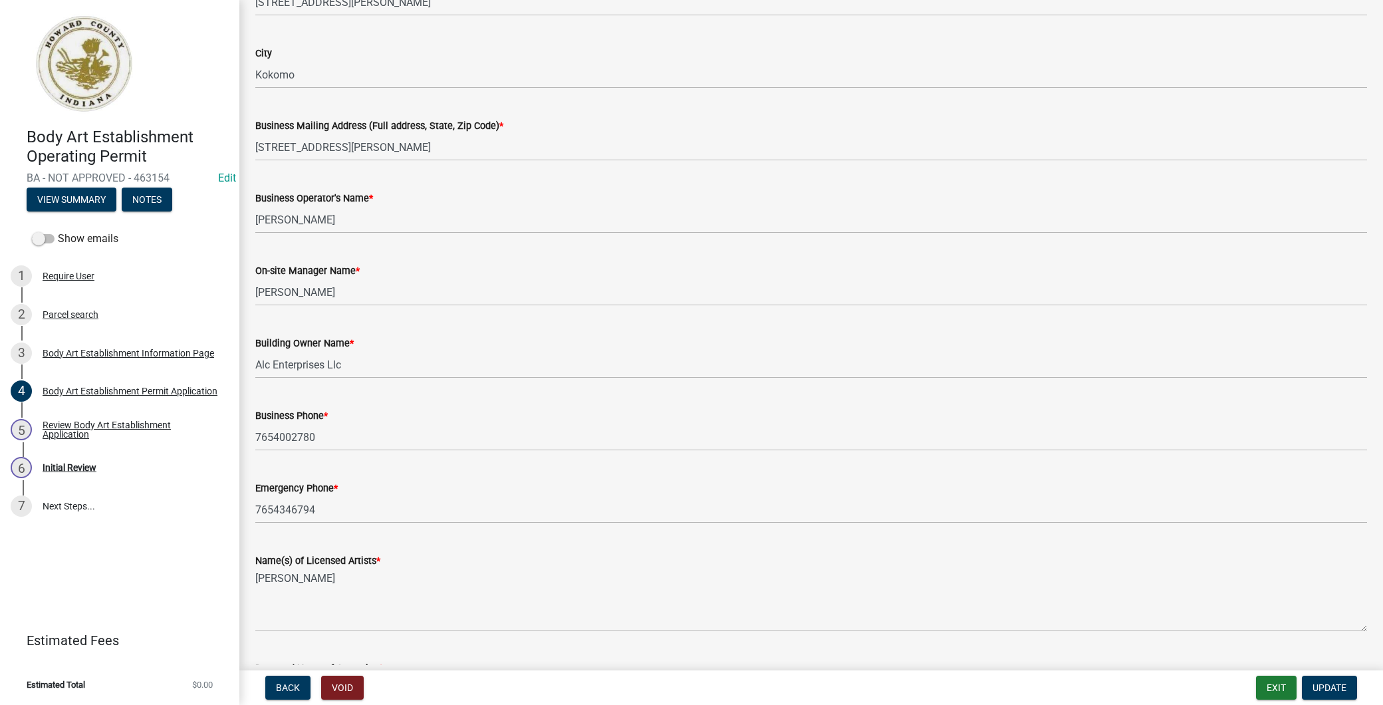
scroll to position [0, 0]
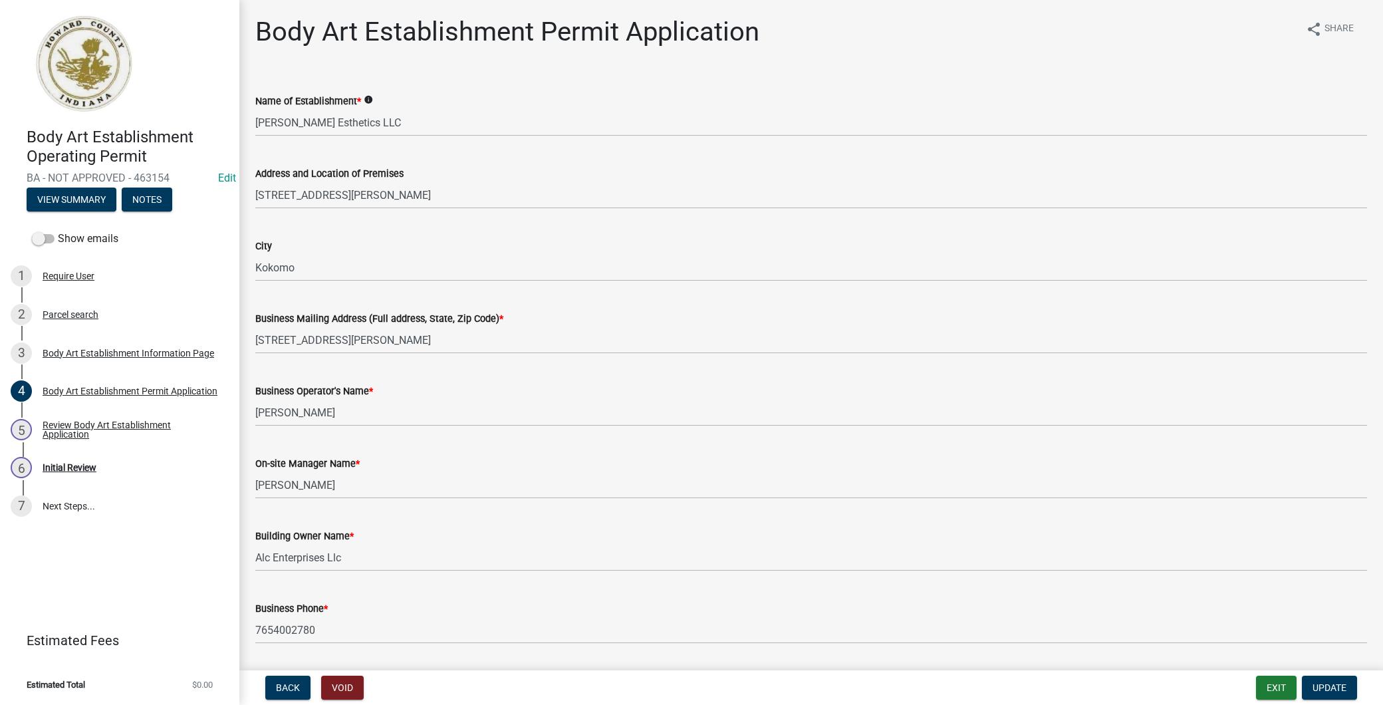
click at [97, 314] on div "Parcel search" at bounding box center [71, 314] width 56 height 9
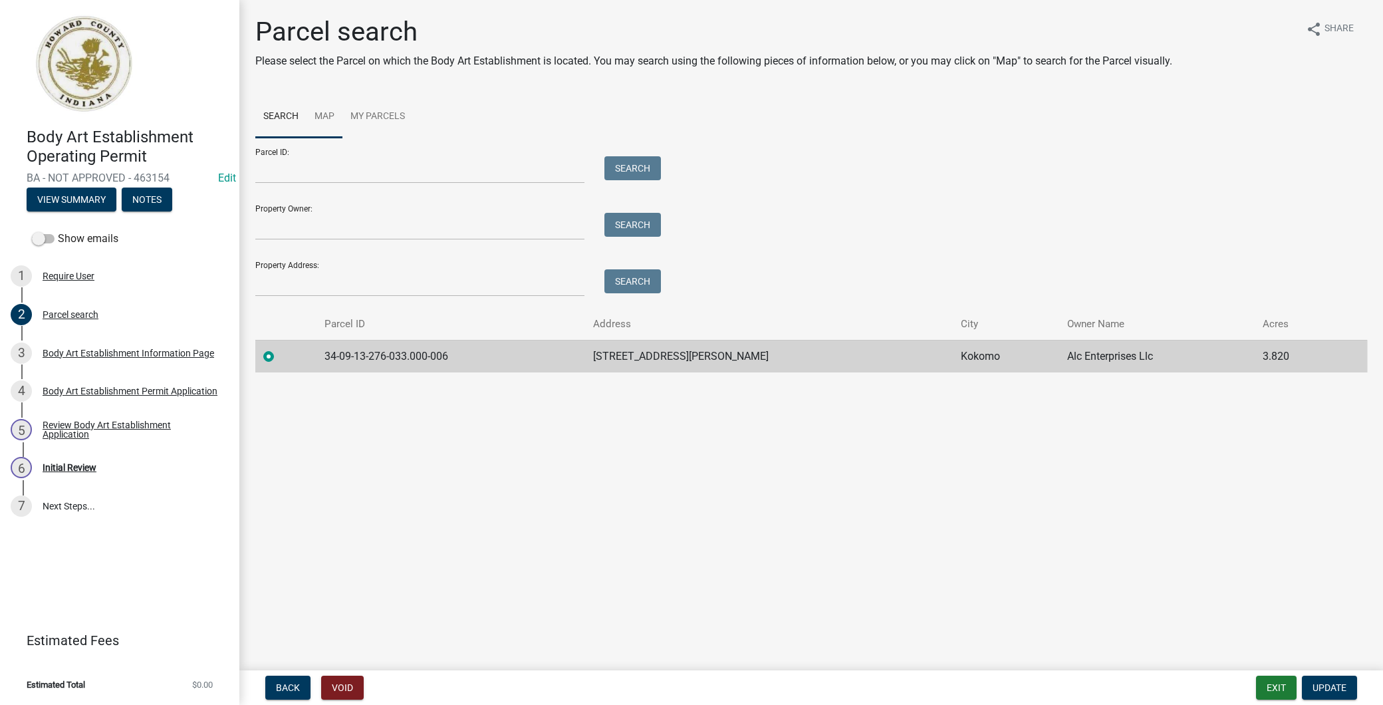
click at [329, 117] on link "Map" at bounding box center [324, 117] width 36 height 43
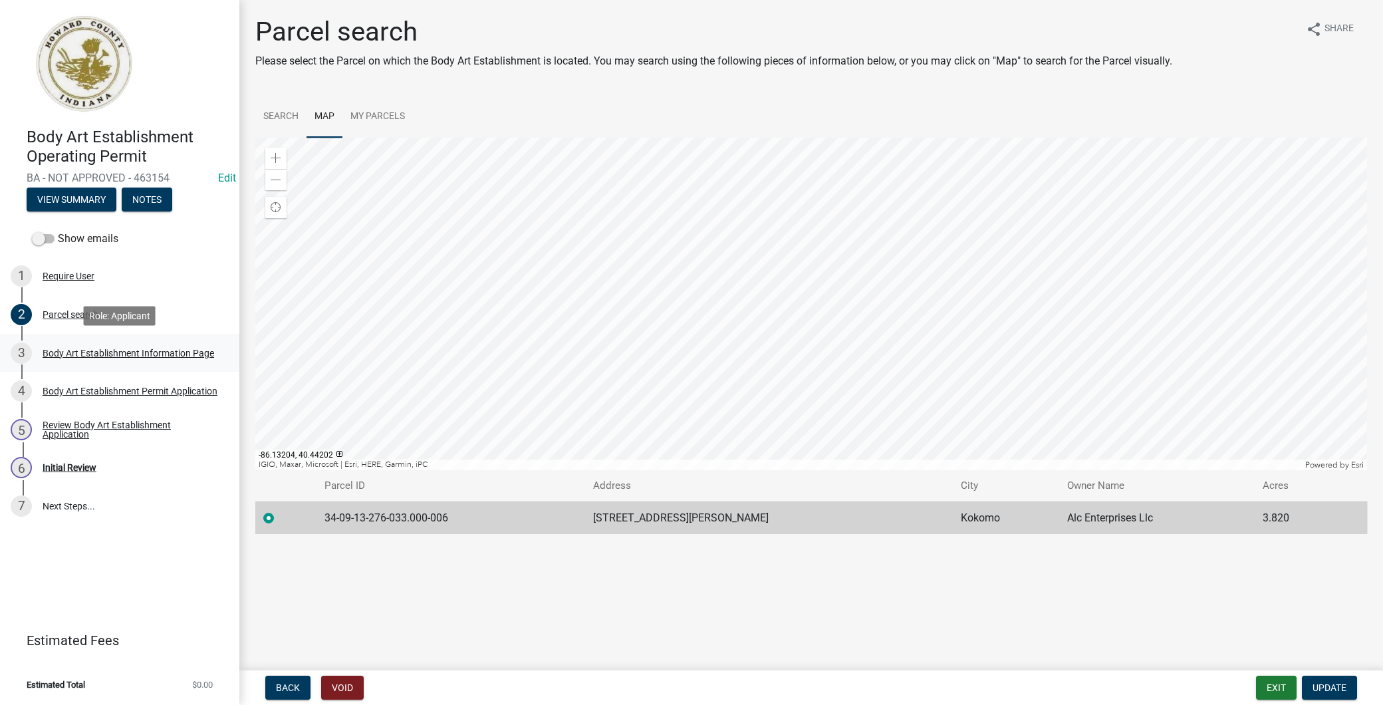
click at [137, 350] on div "Body Art Establishment Information Page" at bounding box center [129, 352] width 172 height 9
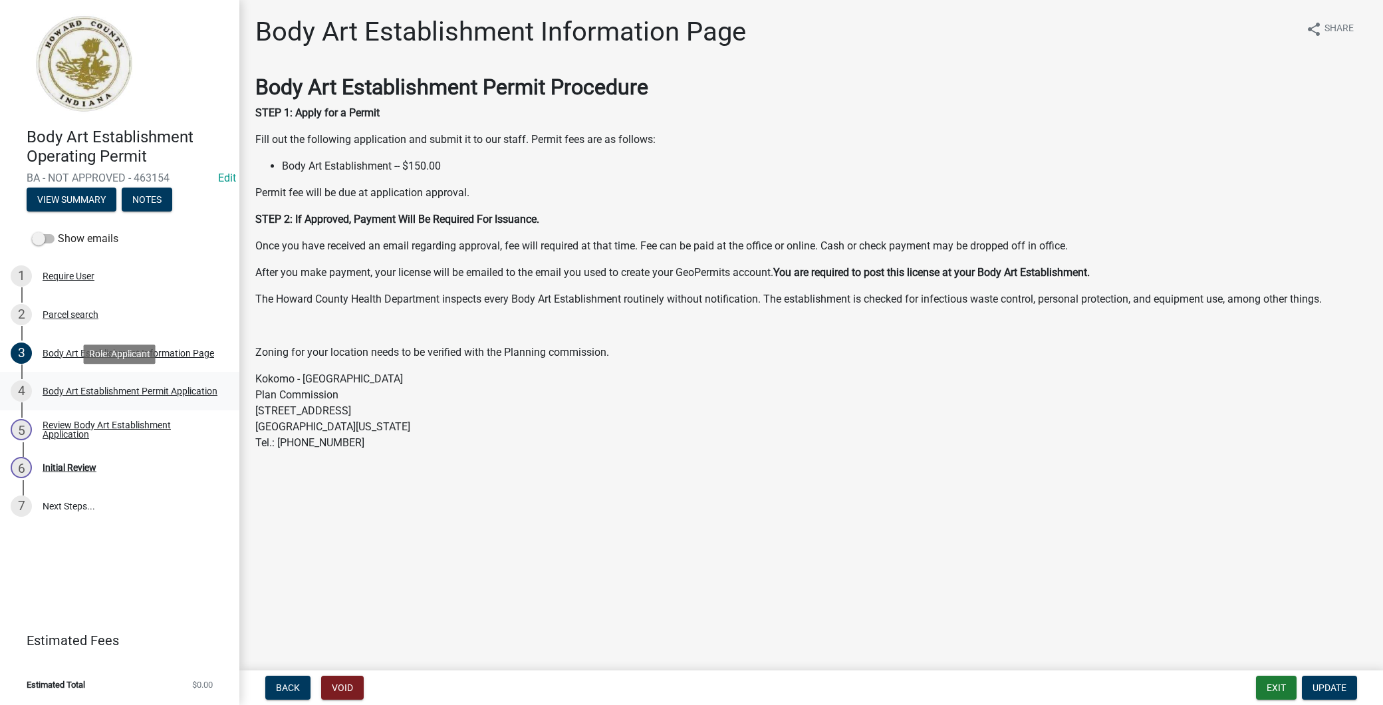
click at [130, 386] on div "Body Art Establishment Permit Application" at bounding box center [130, 390] width 175 height 9
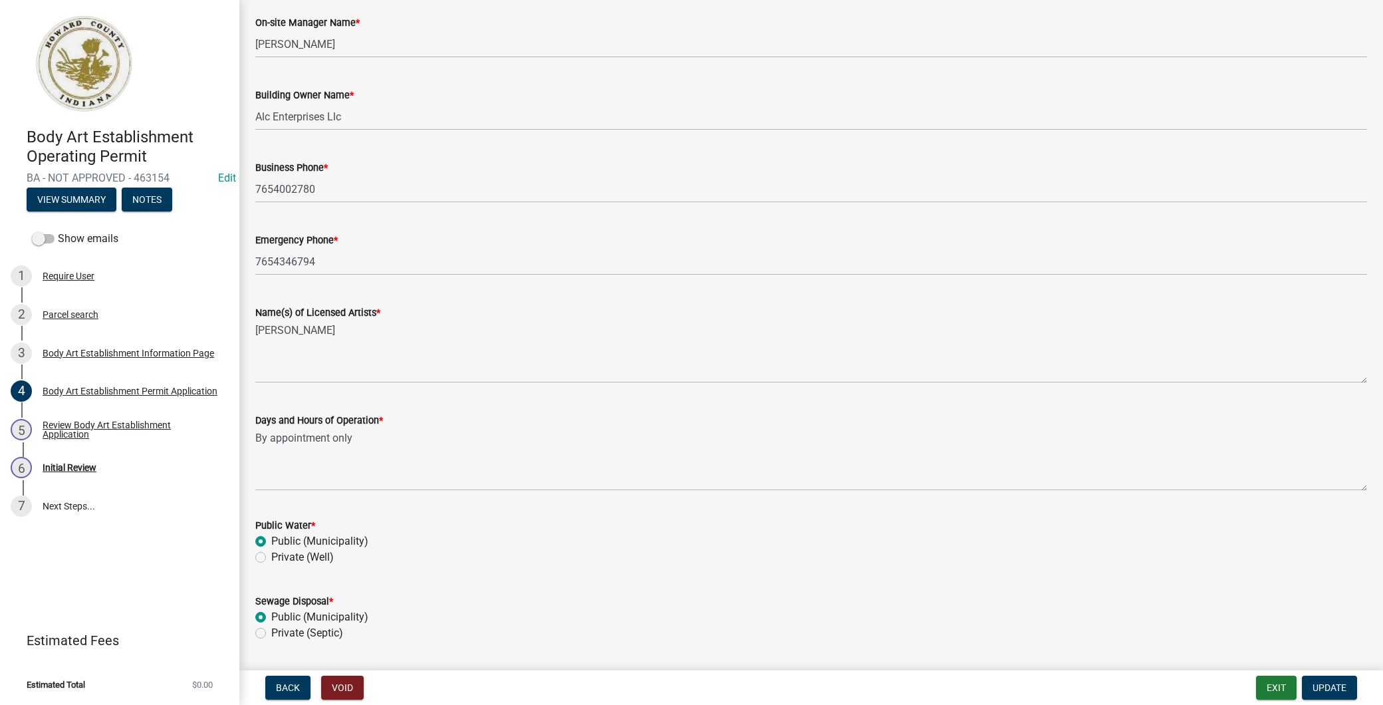
scroll to position [443, 0]
click at [160, 463] on div "6 Initial Review" at bounding box center [114, 467] width 207 height 21
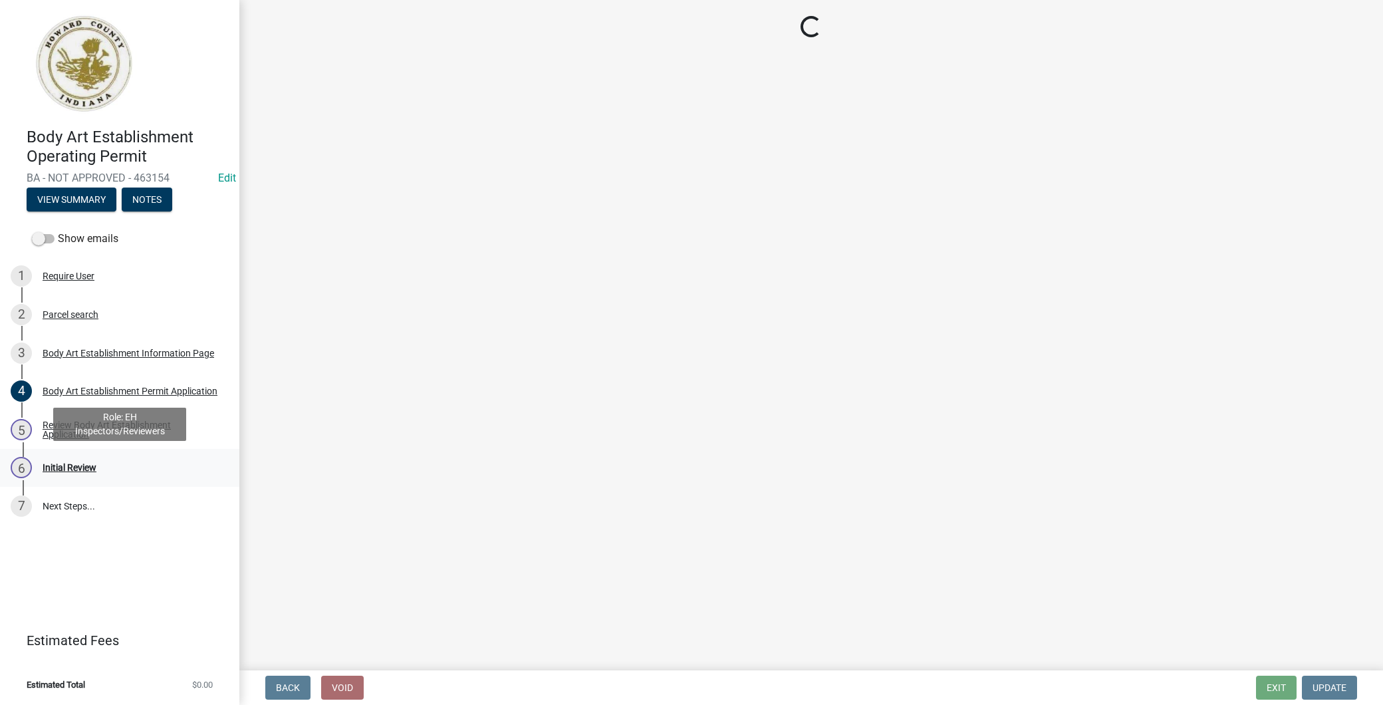
scroll to position [0, 0]
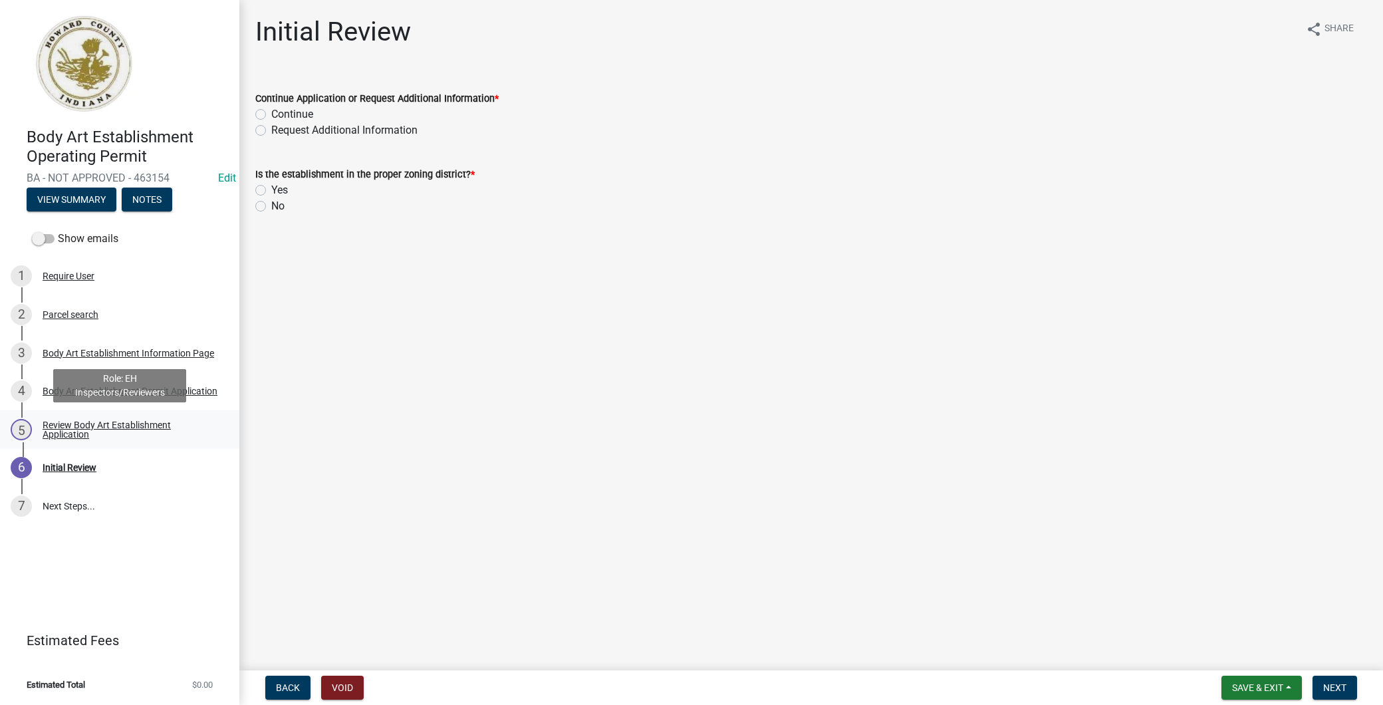
click at [85, 420] on div "Review Body Art Establishment Application" at bounding box center [130, 429] width 175 height 19
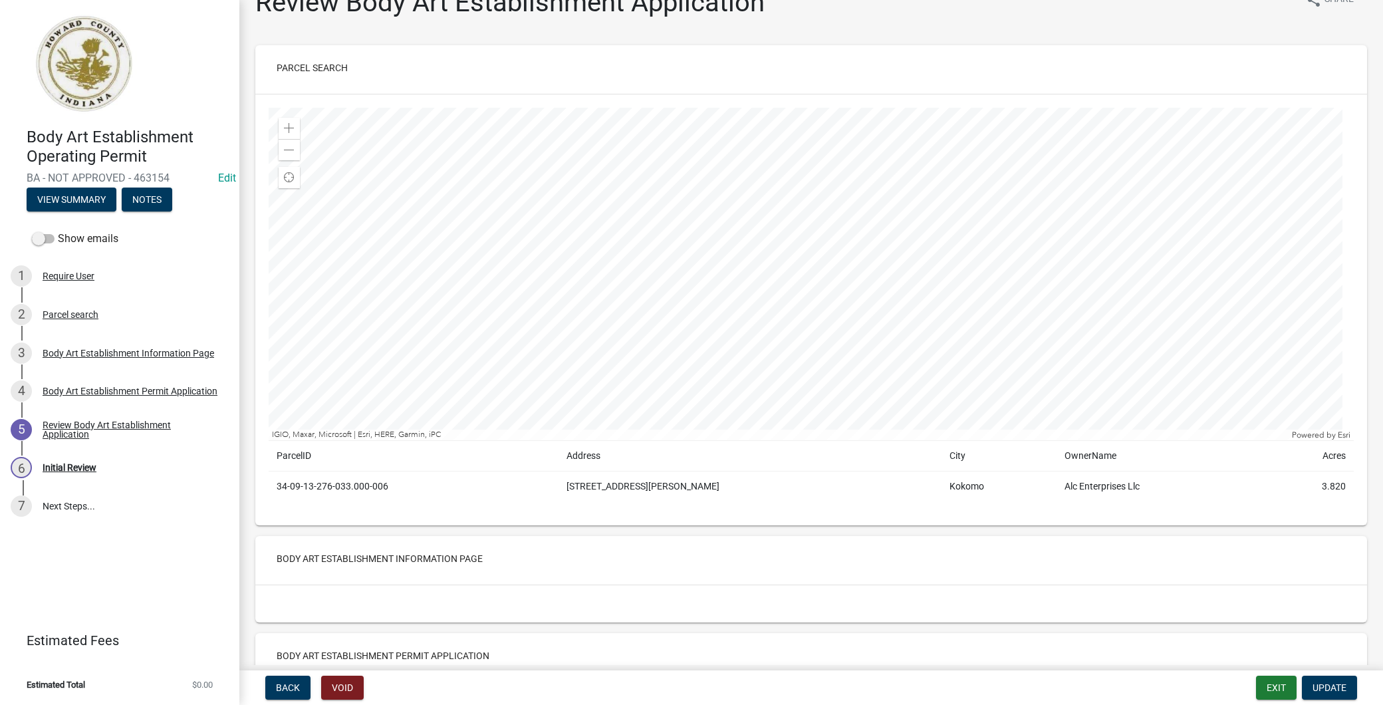
scroll to position [17, 0]
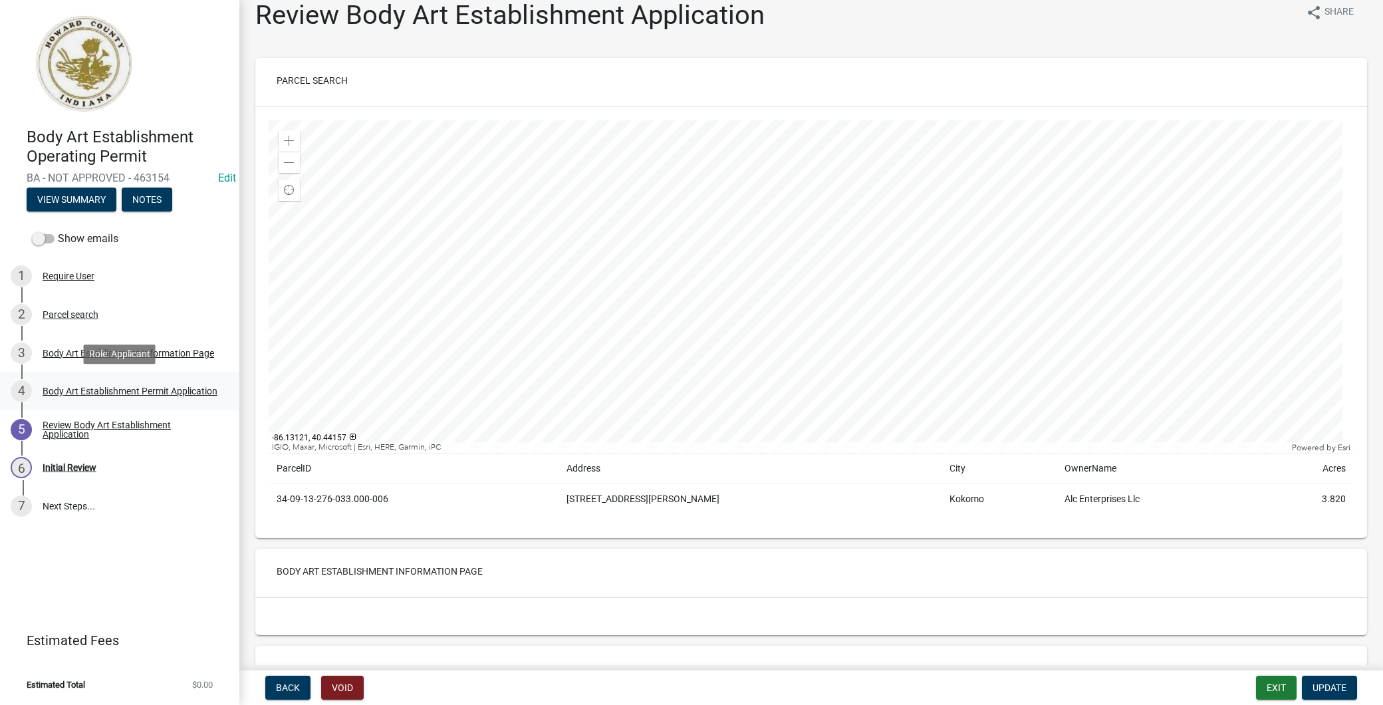
click at [143, 386] on div "Body Art Establishment Permit Application" at bounding box center [130, 390] width 175 height 9
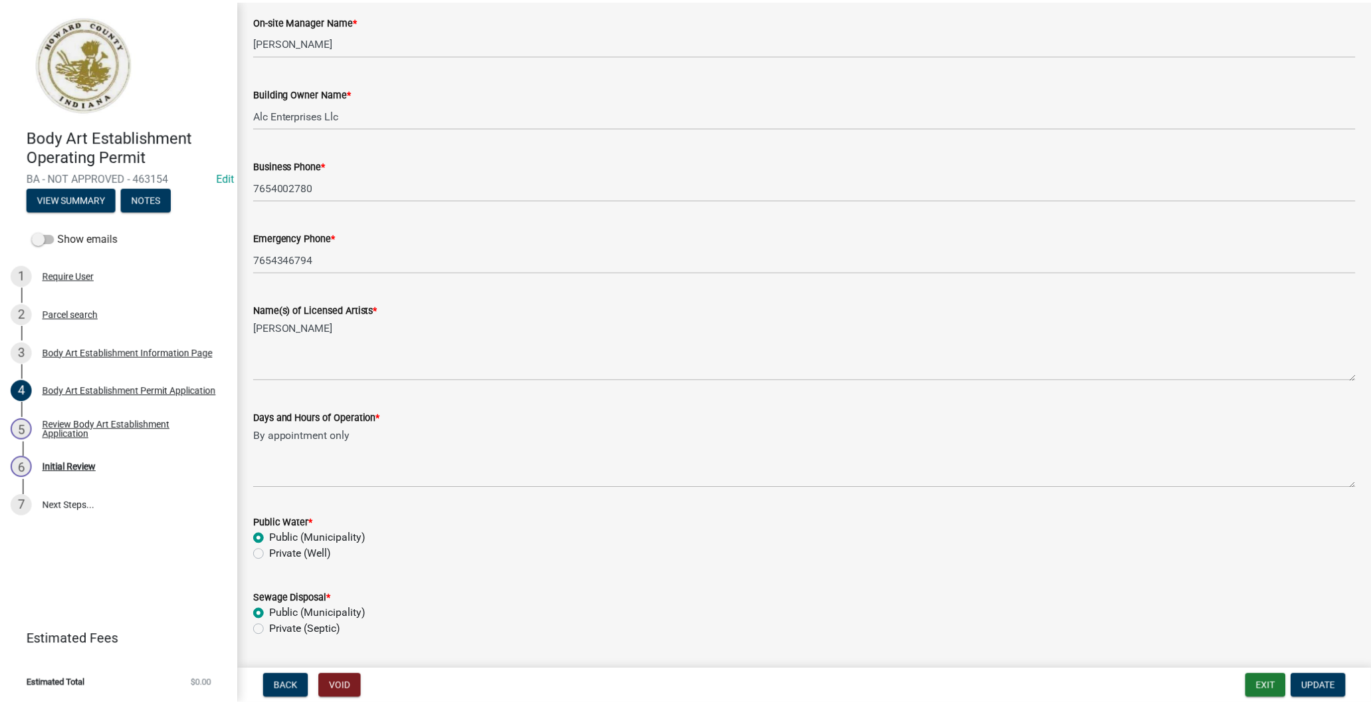
scroll to position [921, 0]
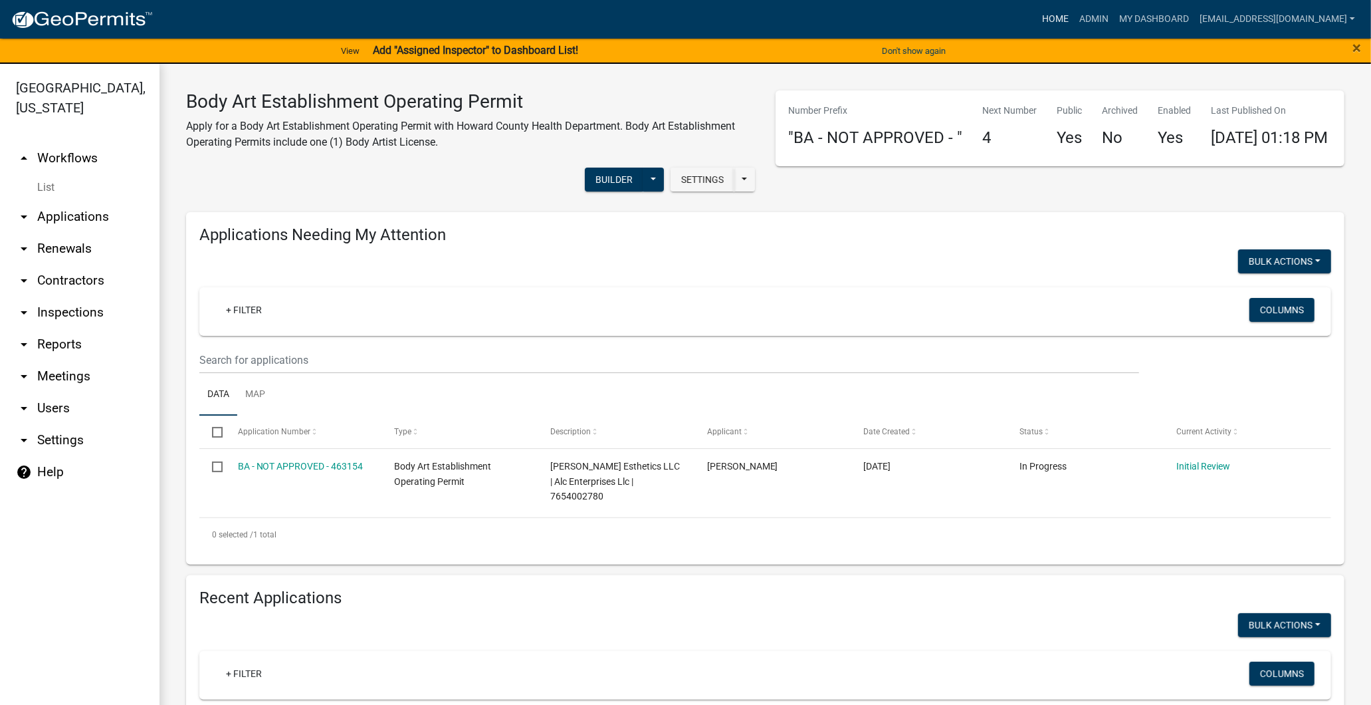
click at [1037, 18] on link "Home" at bounding box center [1055, 19] width 37 height 25
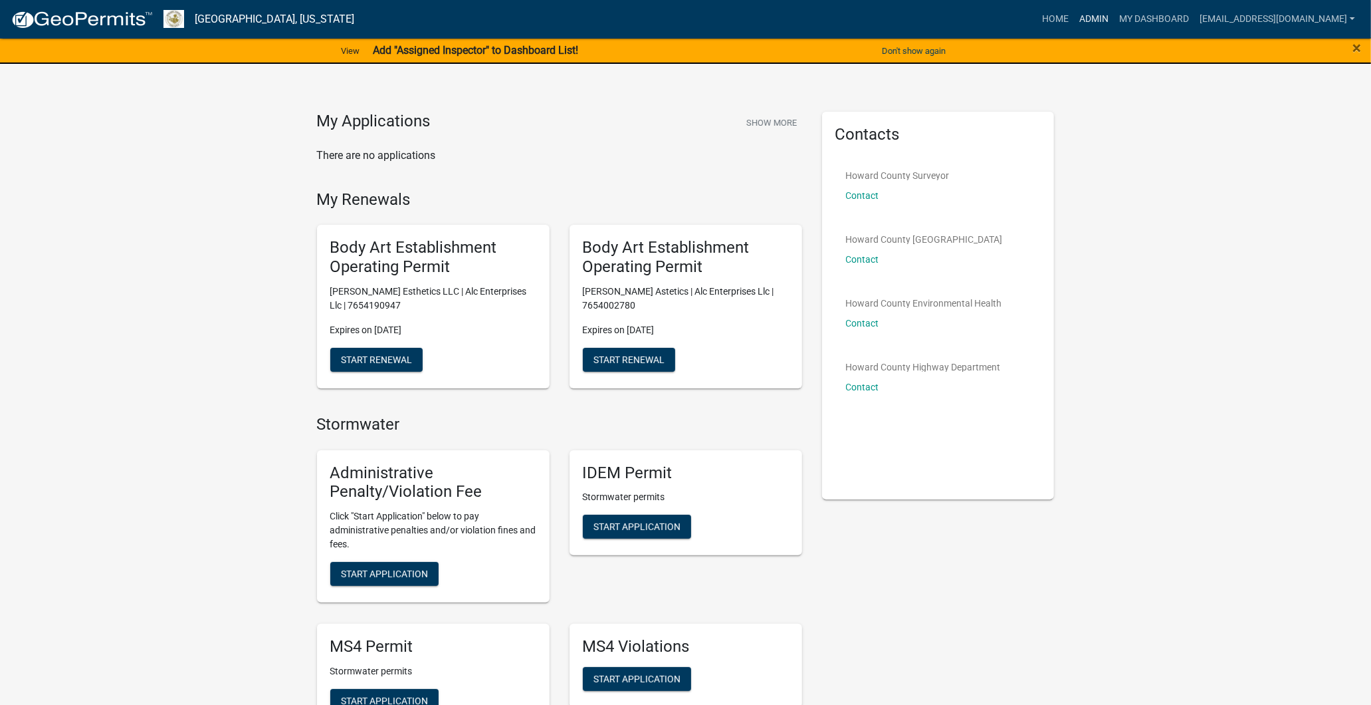
click at [1074, 16] on link "Admin" at bounding box center [1094, 19] width 40 height 25
